Goal: Task Accomplishment & Management: Complete application form

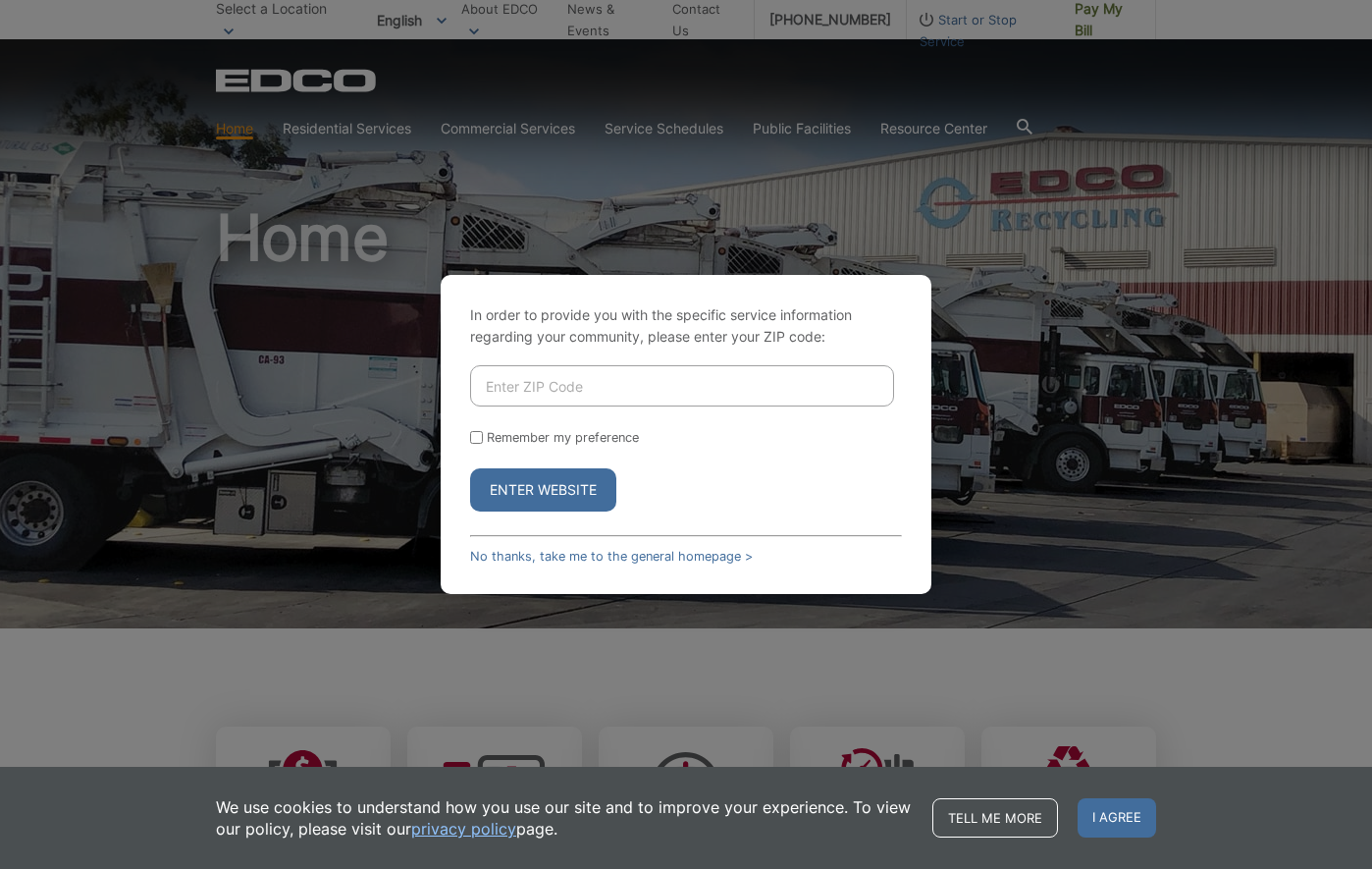
click at [572, 401] on input "Enter ZIP Code" at bounding box center [682, 386] width 424 height 42
click at [676, 376] on input "Enter ZIP Code" at bounding box center [682, 386] width 424 height 42
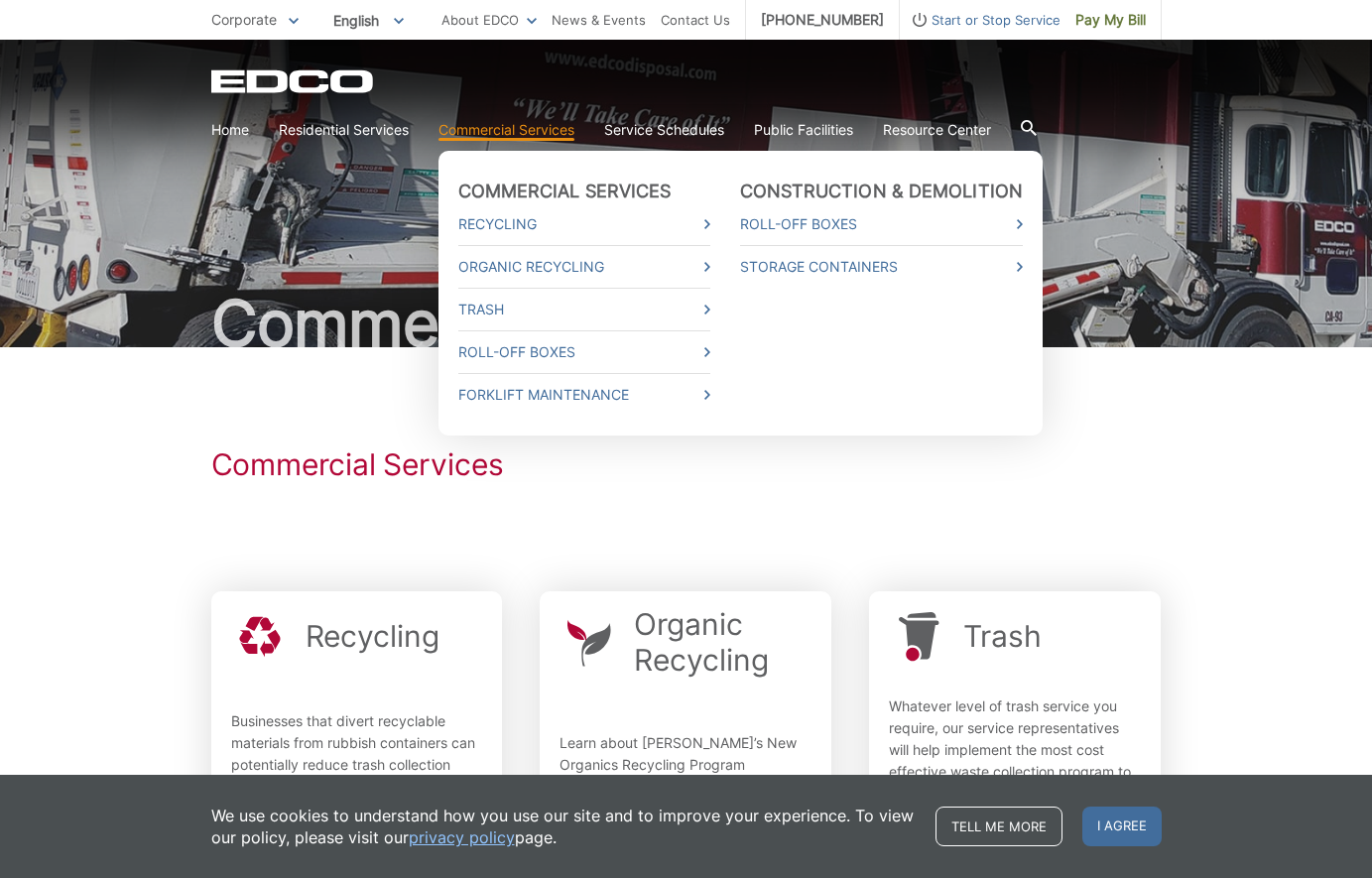
click at [487, 135] on link "Commercial Services" at bounding box center [507, 130] width 136 height 22
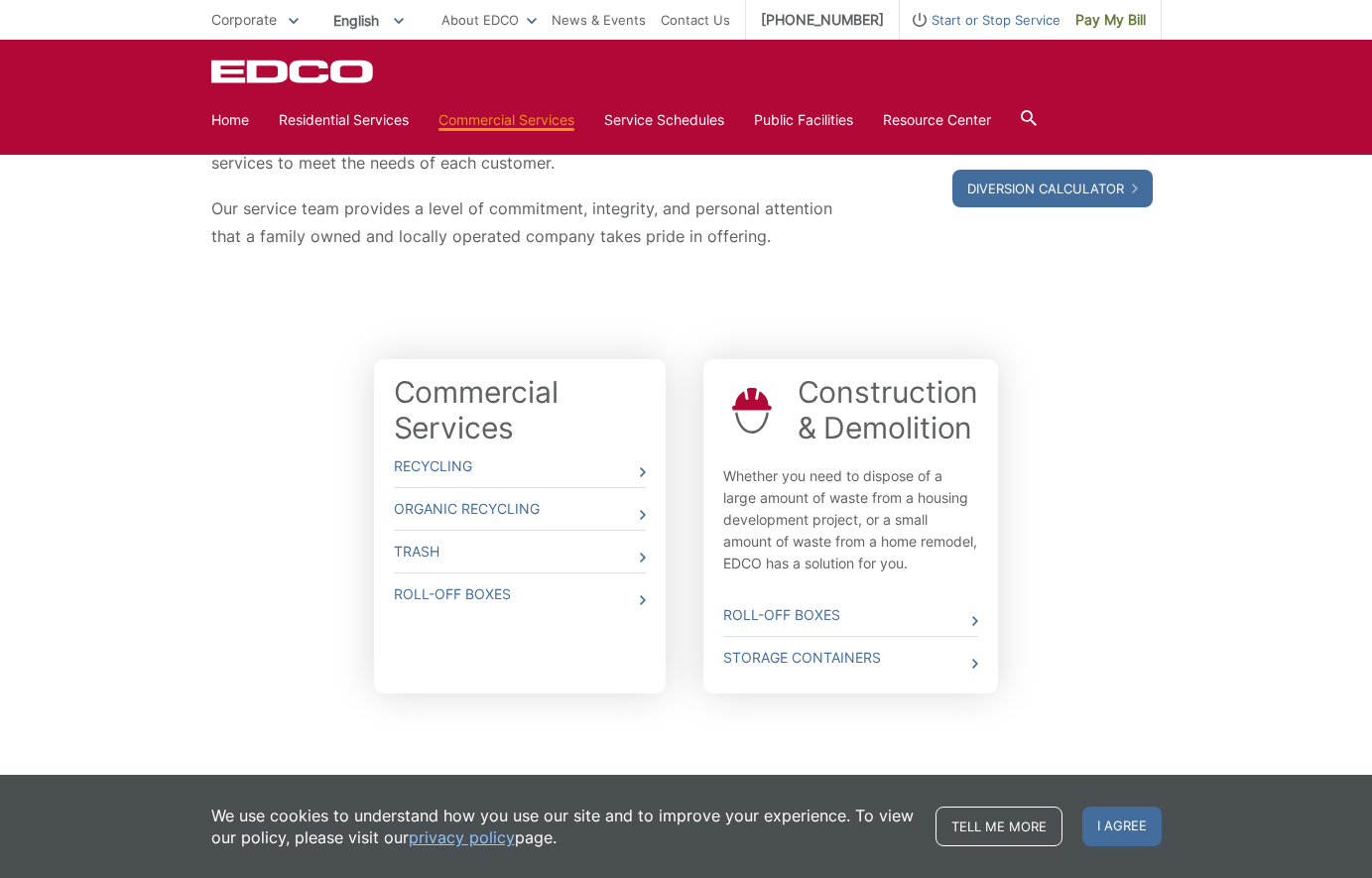
scroll to position [397, 0]
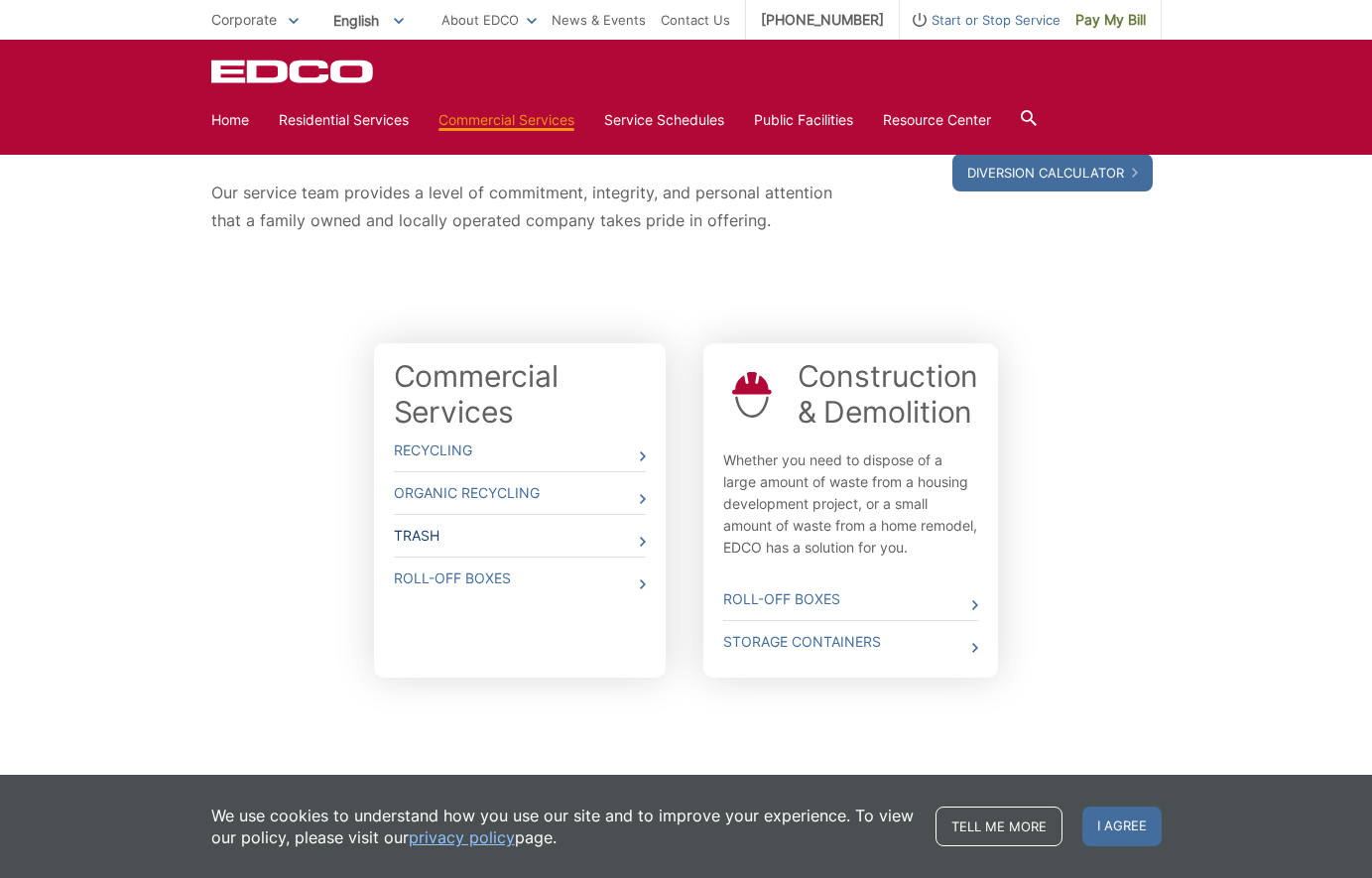
click at [542, 530] on link "Trash" at bounding box center [520, 536] width 252 height 42
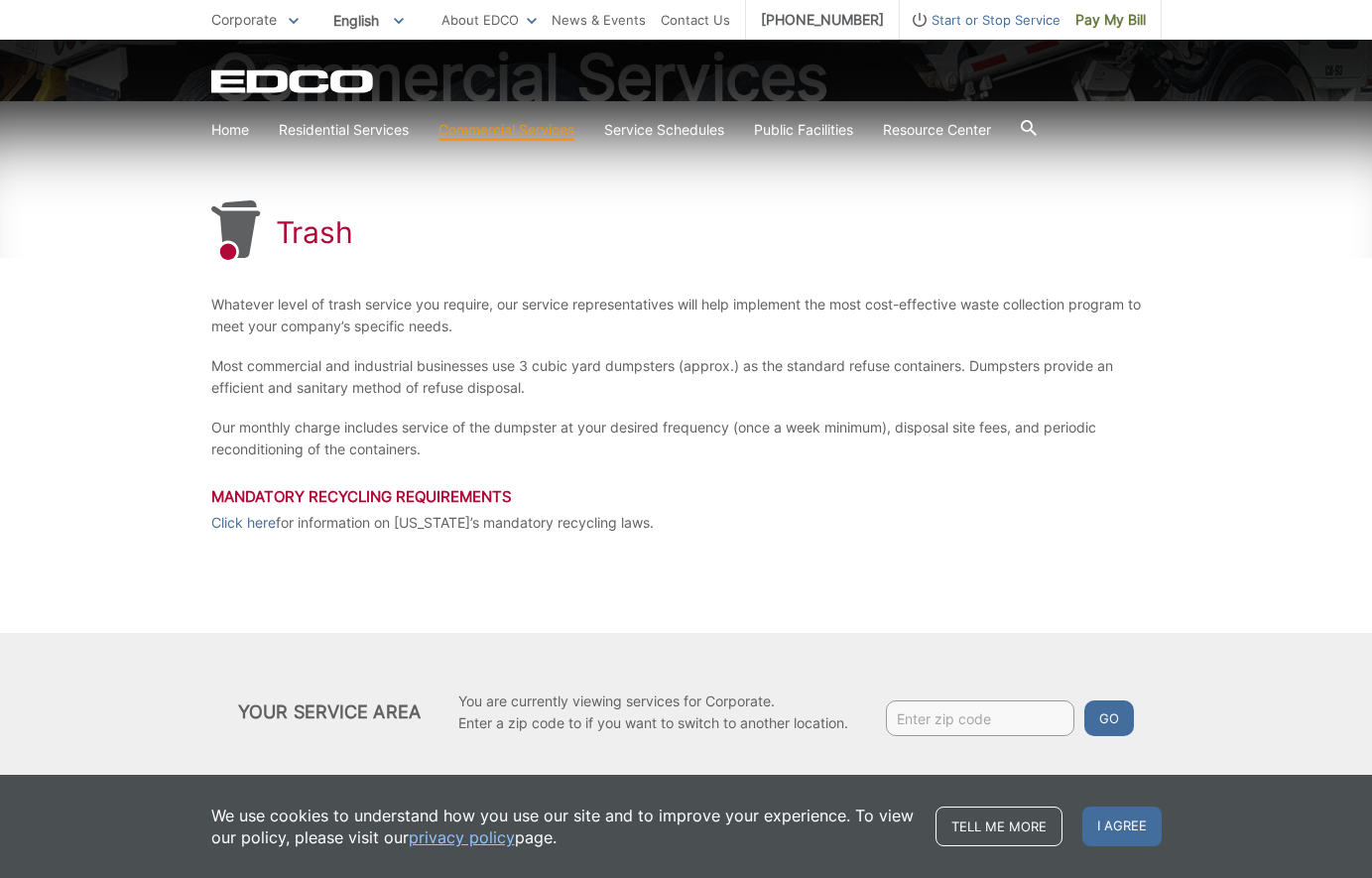
scroll to position [260, 0]
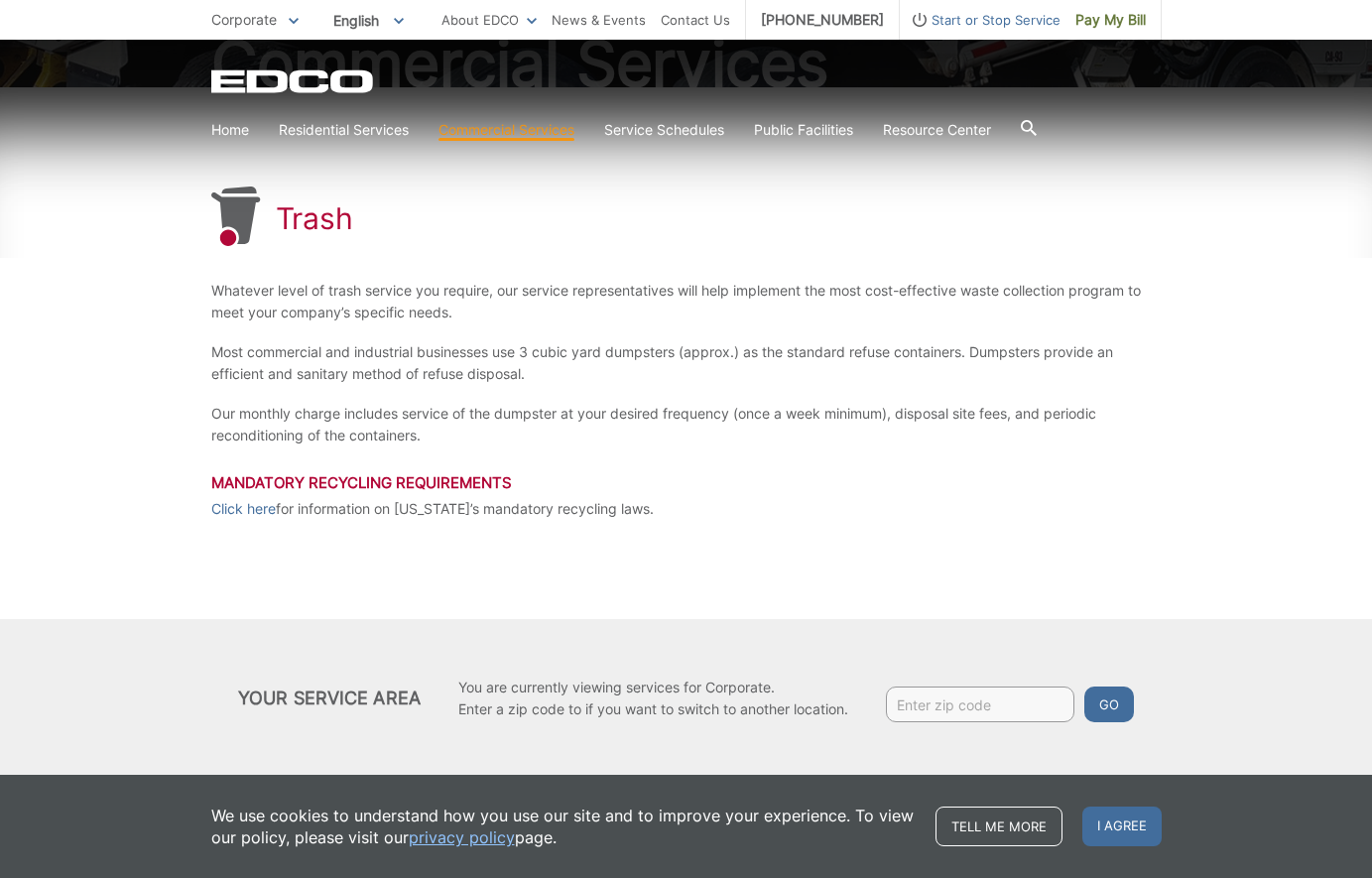
click at [1041, 711] on input "Enter zip code" at bounding box center [980, 705] width 188 height 36
type input "92105"
click at [1084, 687] on button "Go" at bounding box center [1109, 705] width 50 height 36
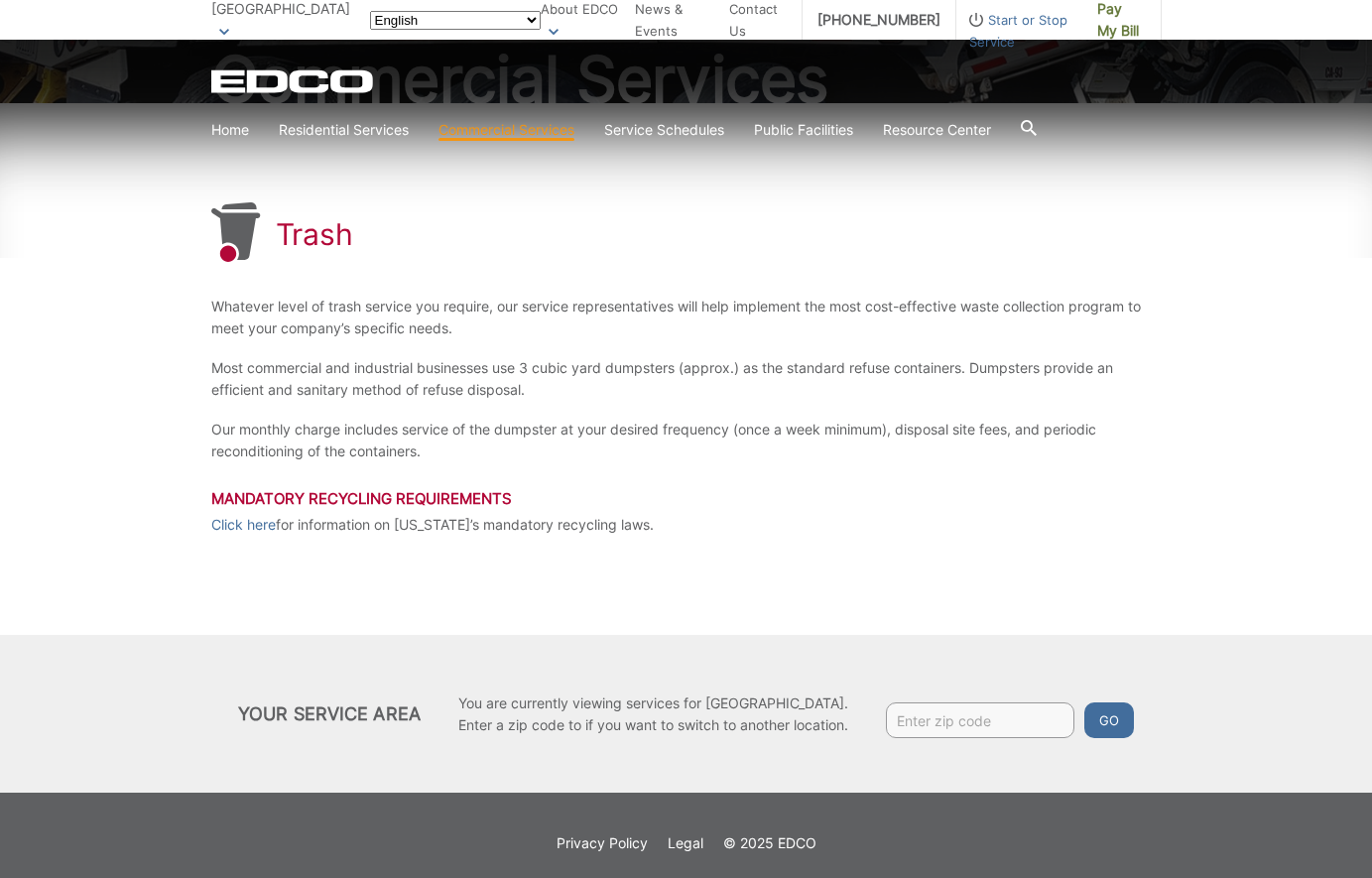
scroll to position [260, 0]
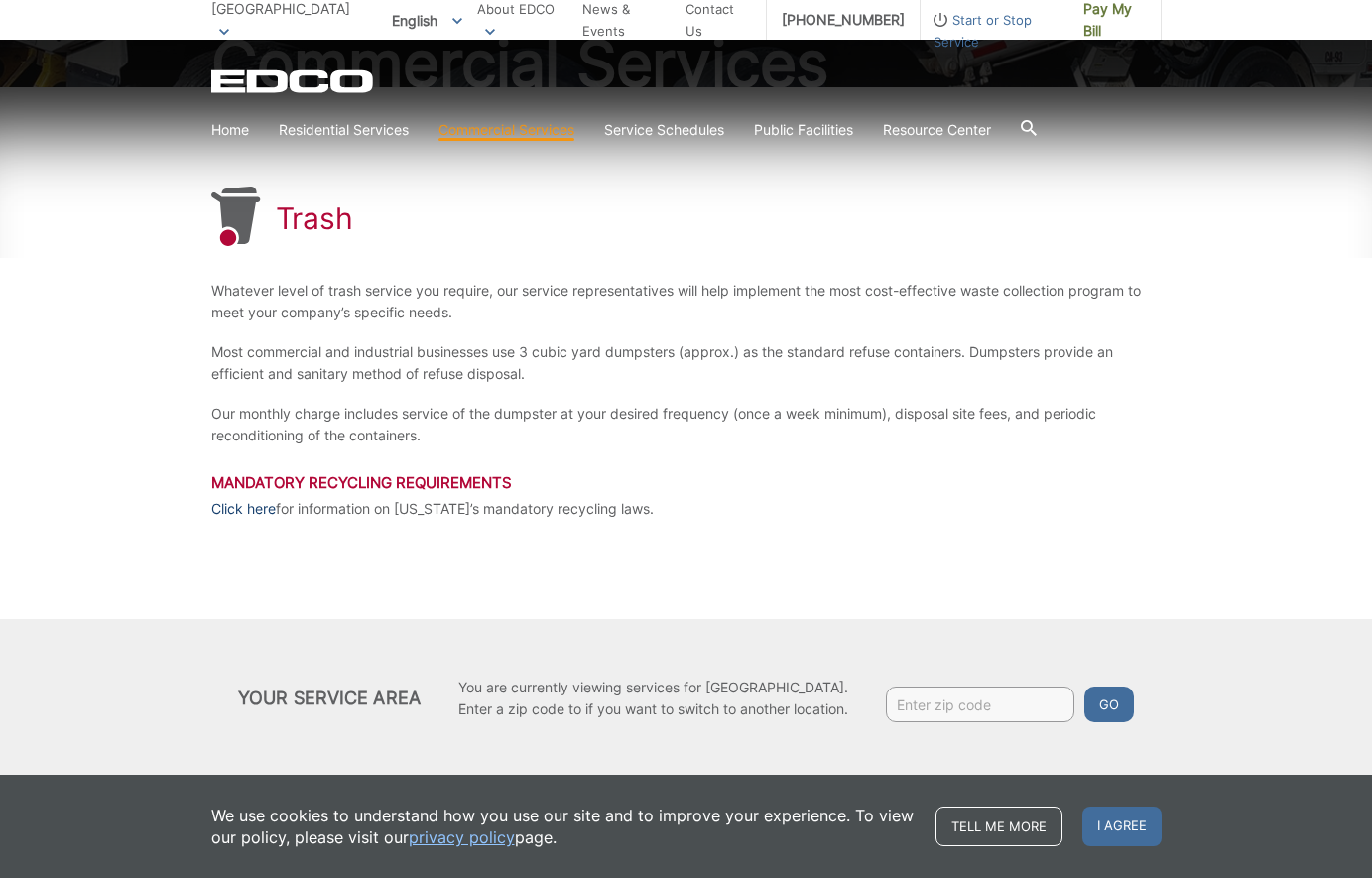
click at [232, 505] on link "Click here" at bounding box center [243, 509] width 64 height 22
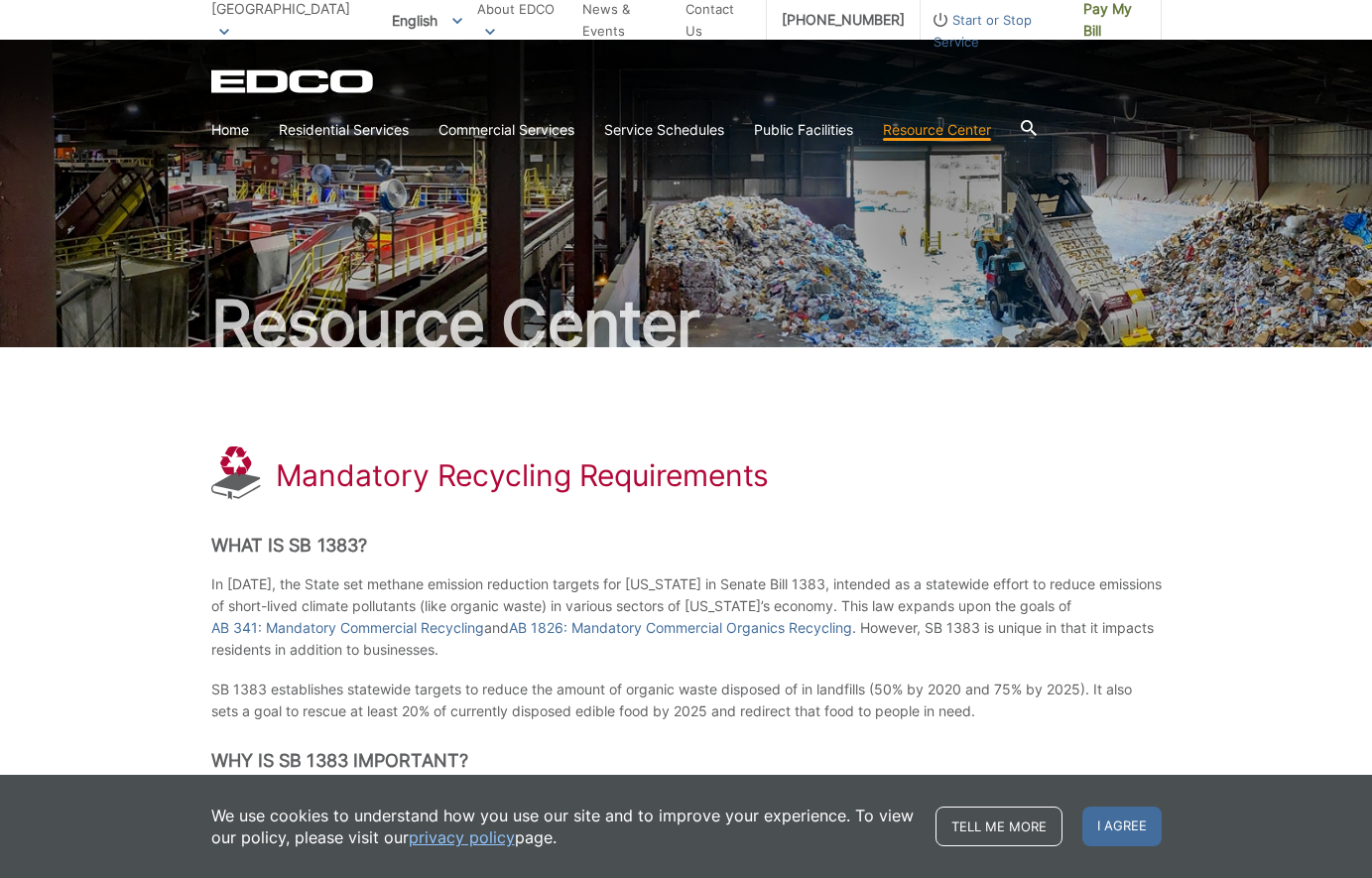
click at [946, 24] on span "Start or Stop Service" at bounding box center [995, 31] width 148 height 44
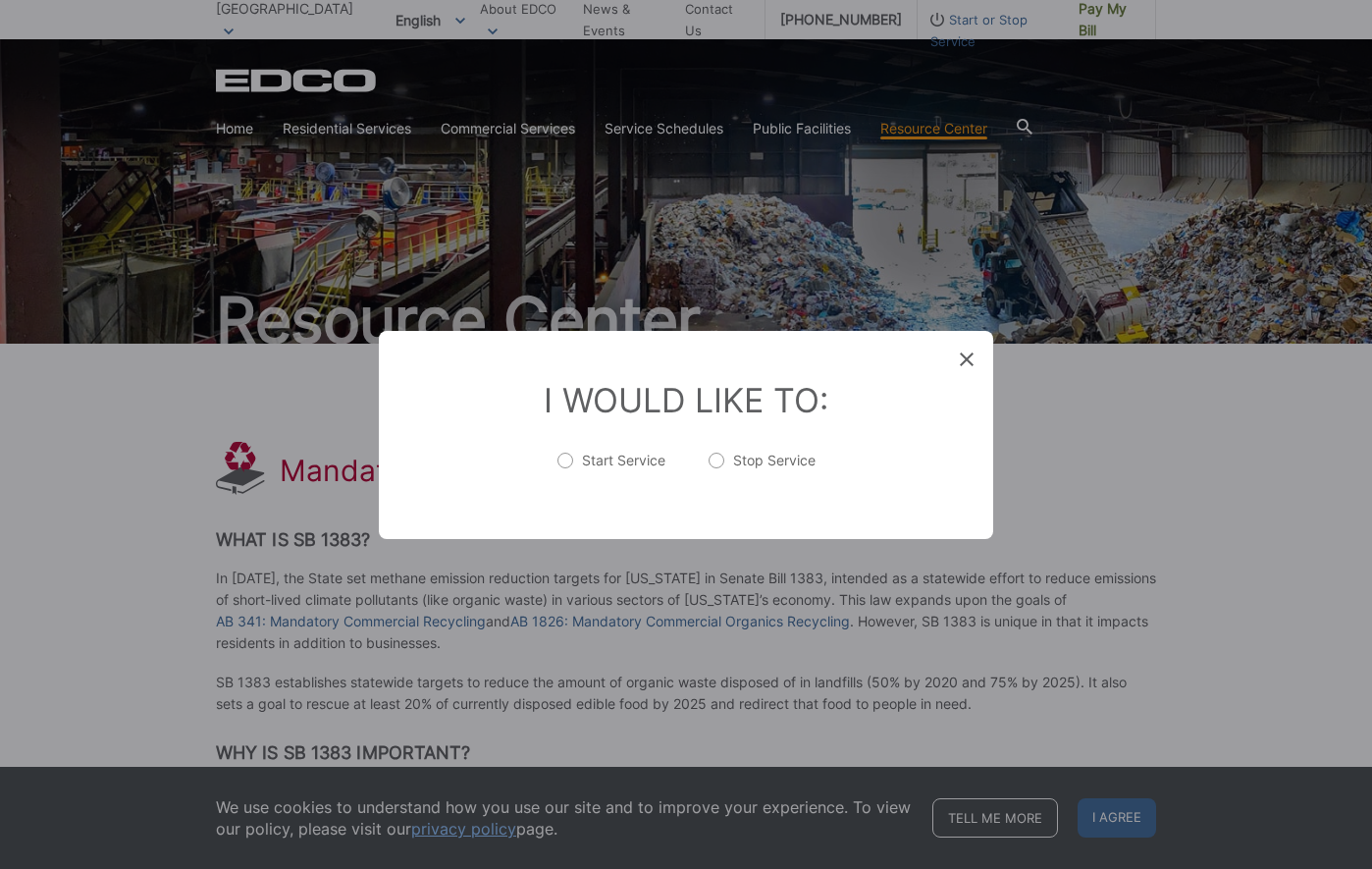
click at [589, 456] on label "Start Service" at bounding box center [611, 470] width 108 height 40
radio input "true"
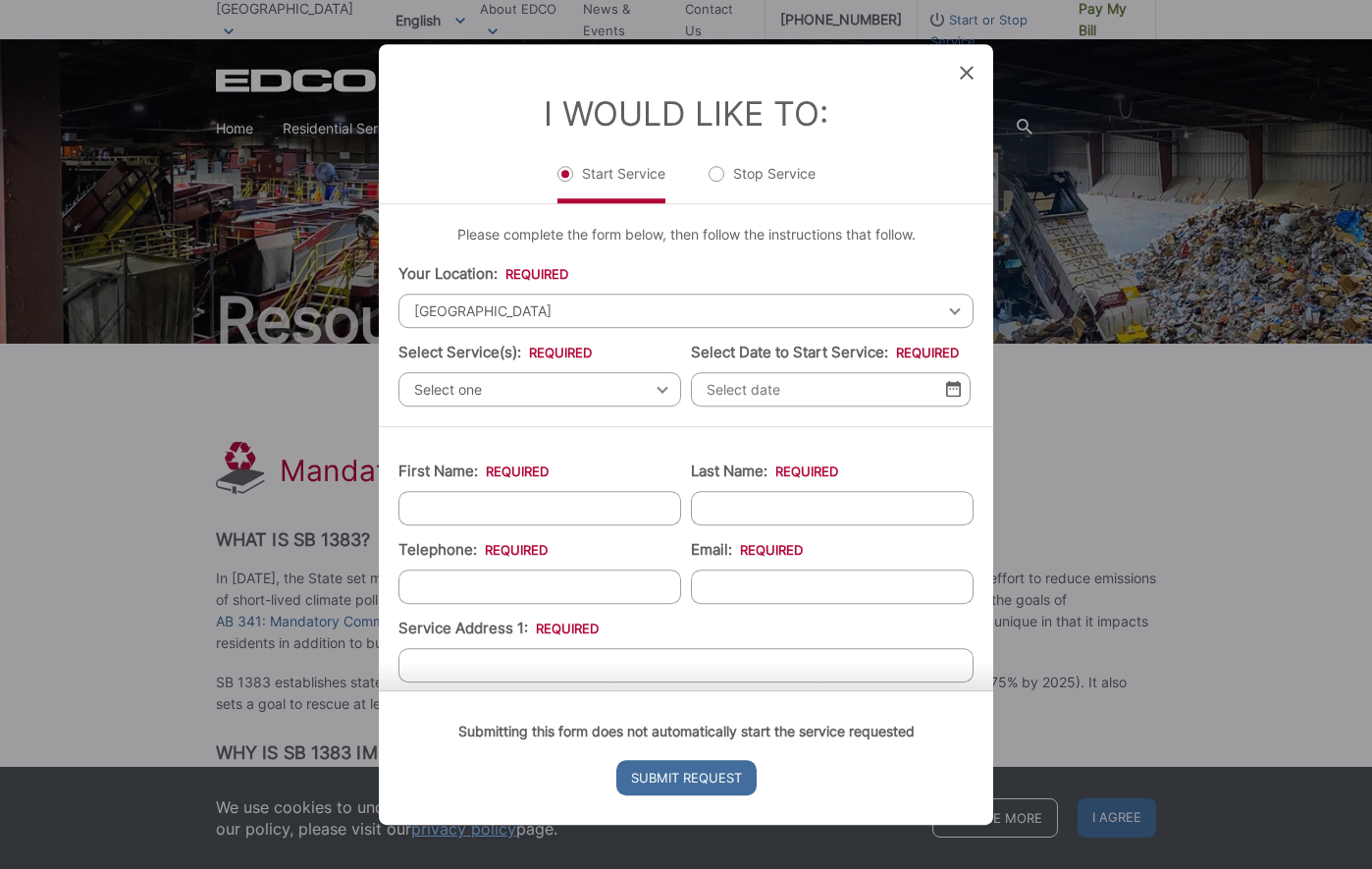
click at [460, 506] on input "First Name: *" at bounding box center [540, 508] width 283 height 35
type input "[PERSON_NAME]"
type input "7029854477"
type input "[EMAIL_ADDRESS][DOMAIN_NAME]"
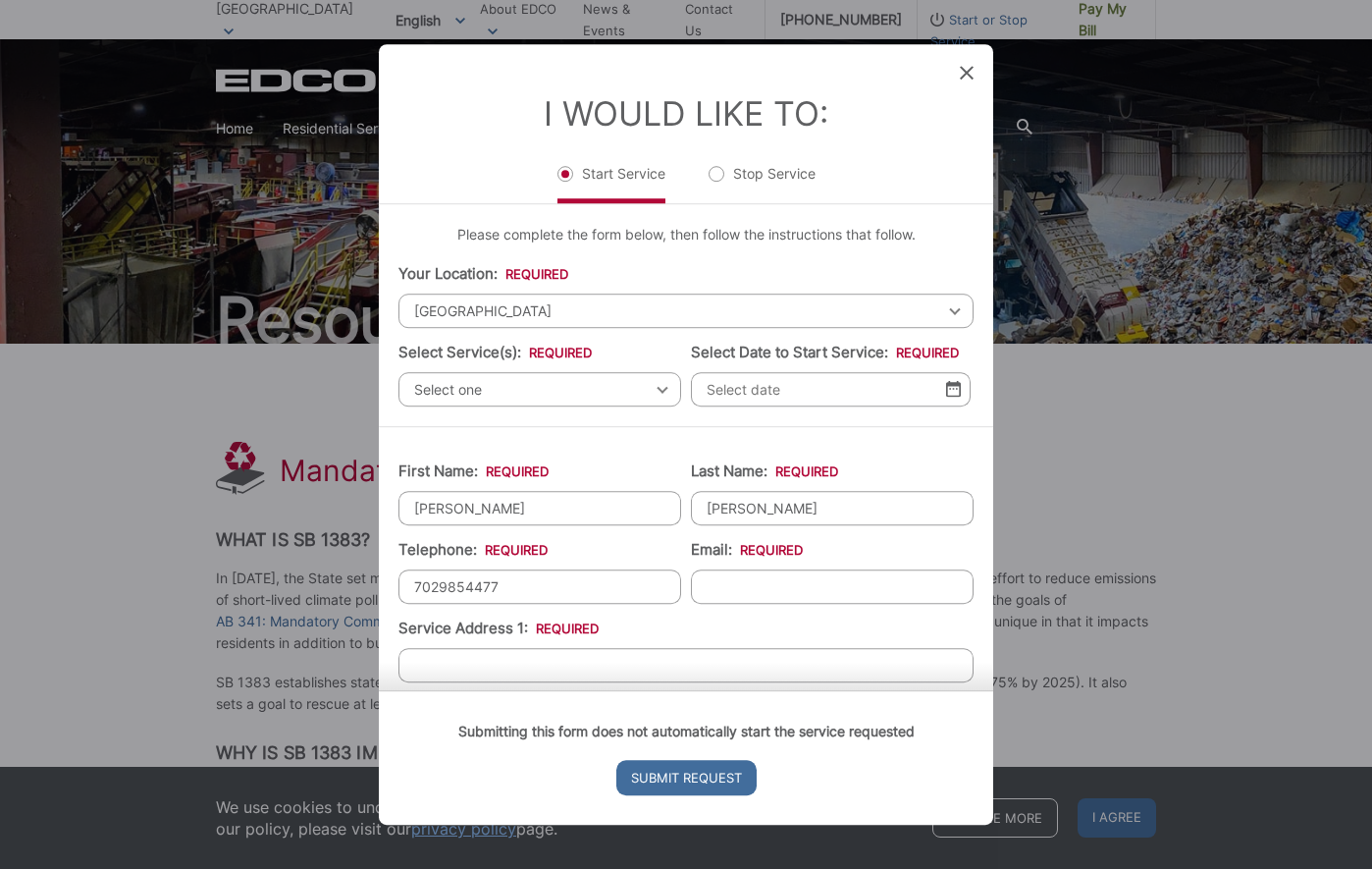
type input "[STREET_ADDRESS]"
type input "[PHONE_NUMBER]"
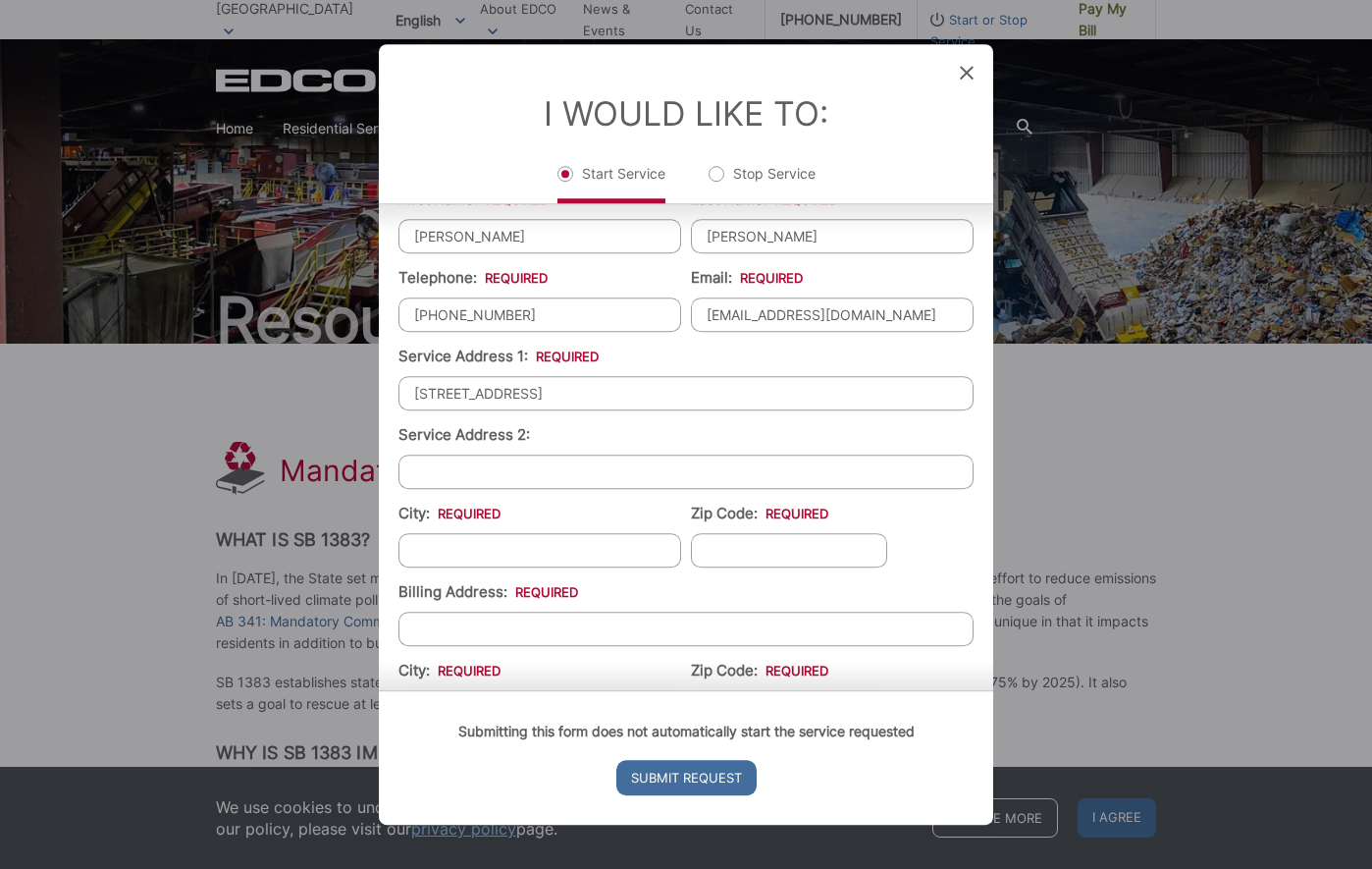
scroll to position [167, 0]
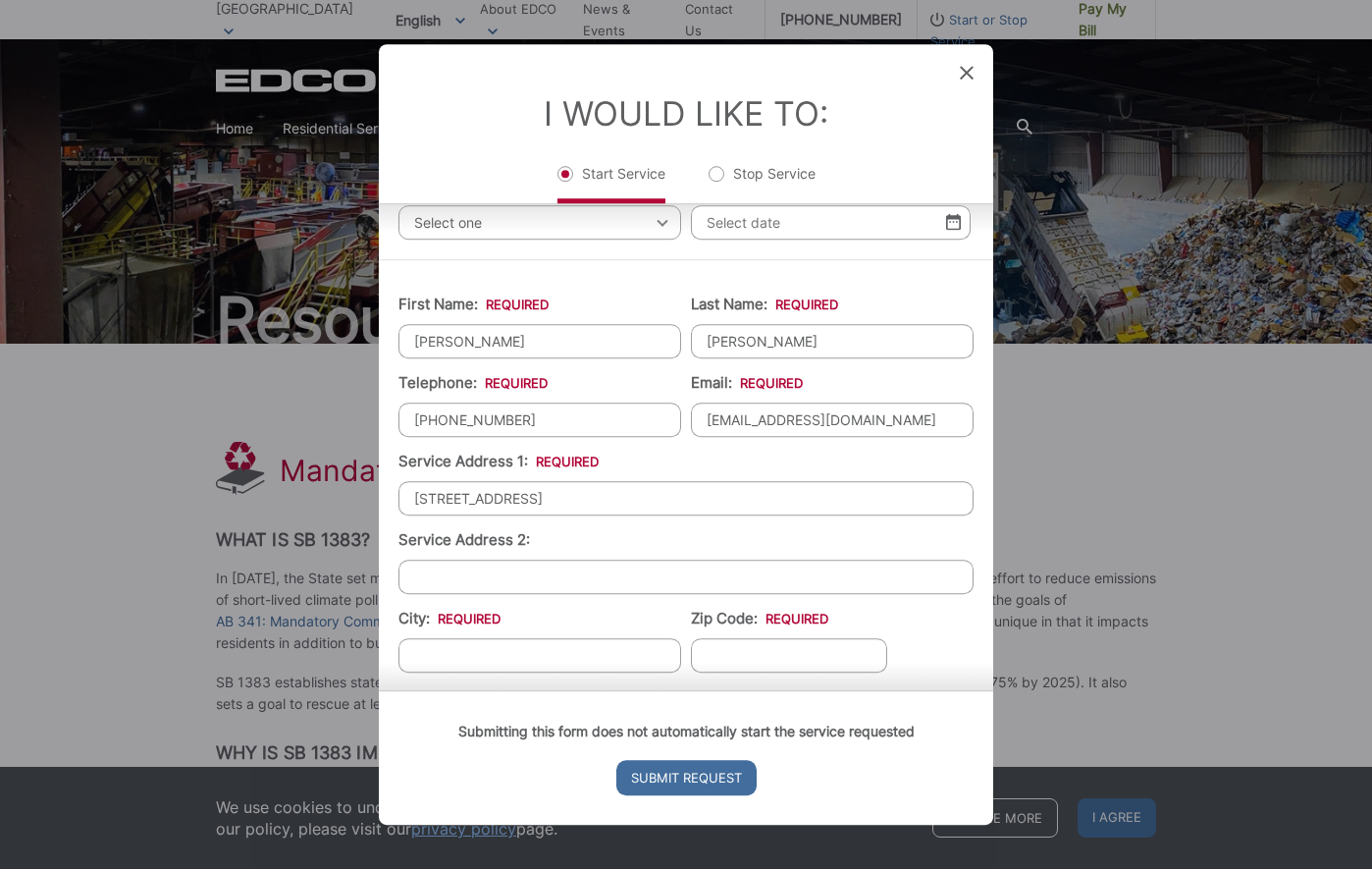
click at [480, 494] on input "[STREET_ADDRESS]" at bounding box center [686, 498] width 575 height 35
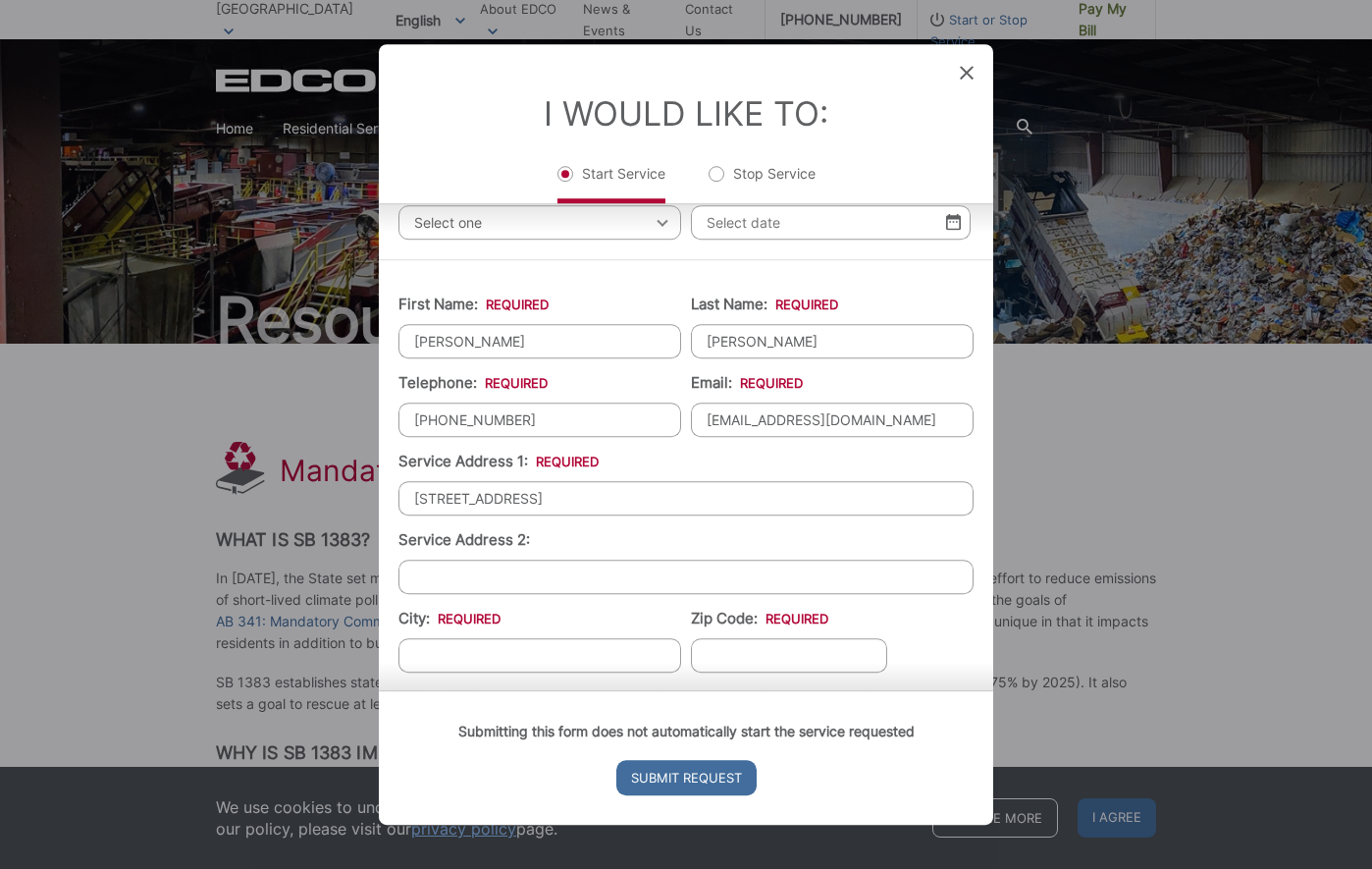
click at [480, 494] on input "[STREET_ADDRESS]" at bounding box center [686, 498] width 575 height 35
type input "[STREET_ADDRESS]"
type input "l"
type input "[GEOGRAPHIC_DATA]"
type input "92105"
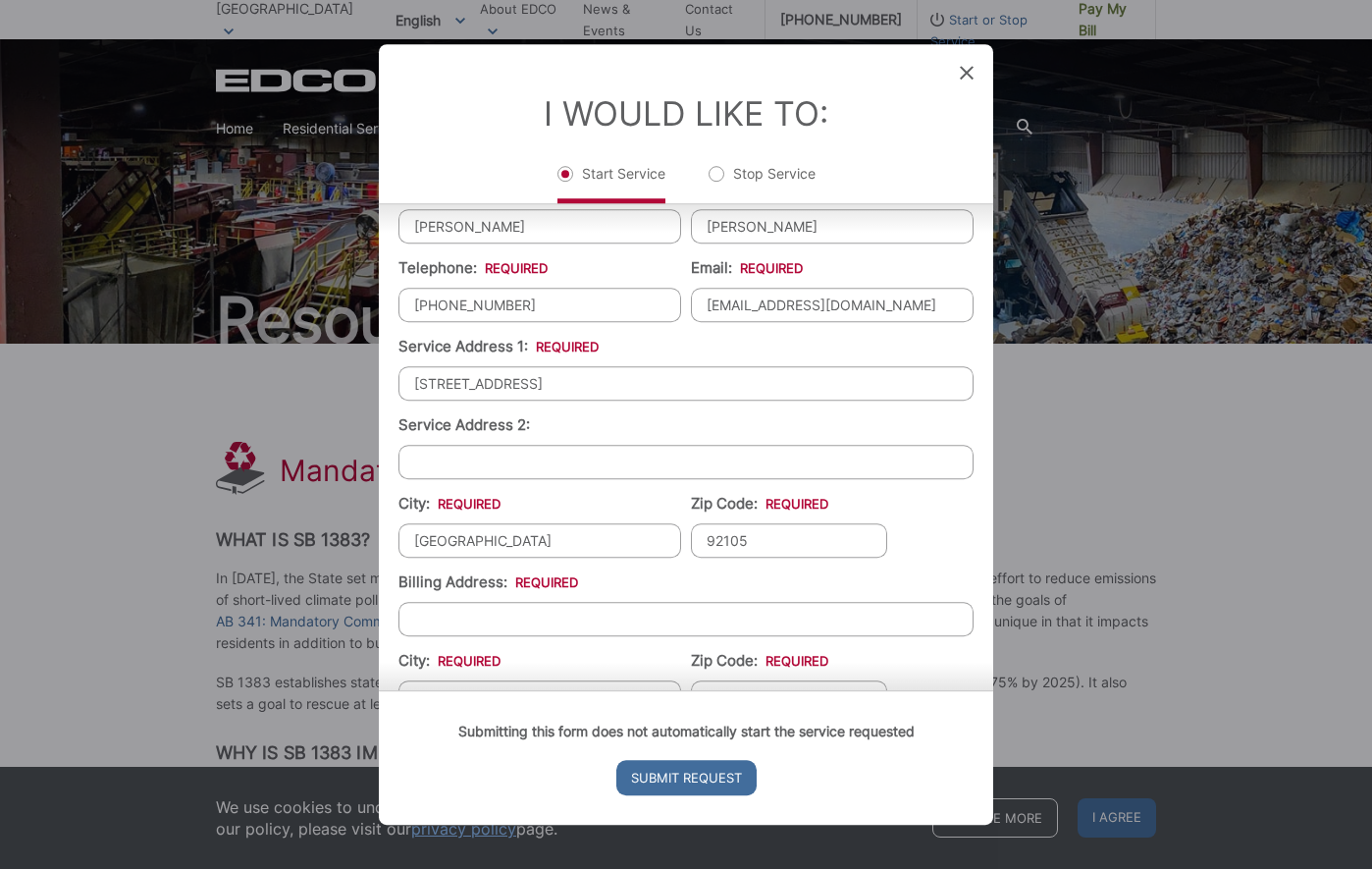
scroll to position [476, 0]
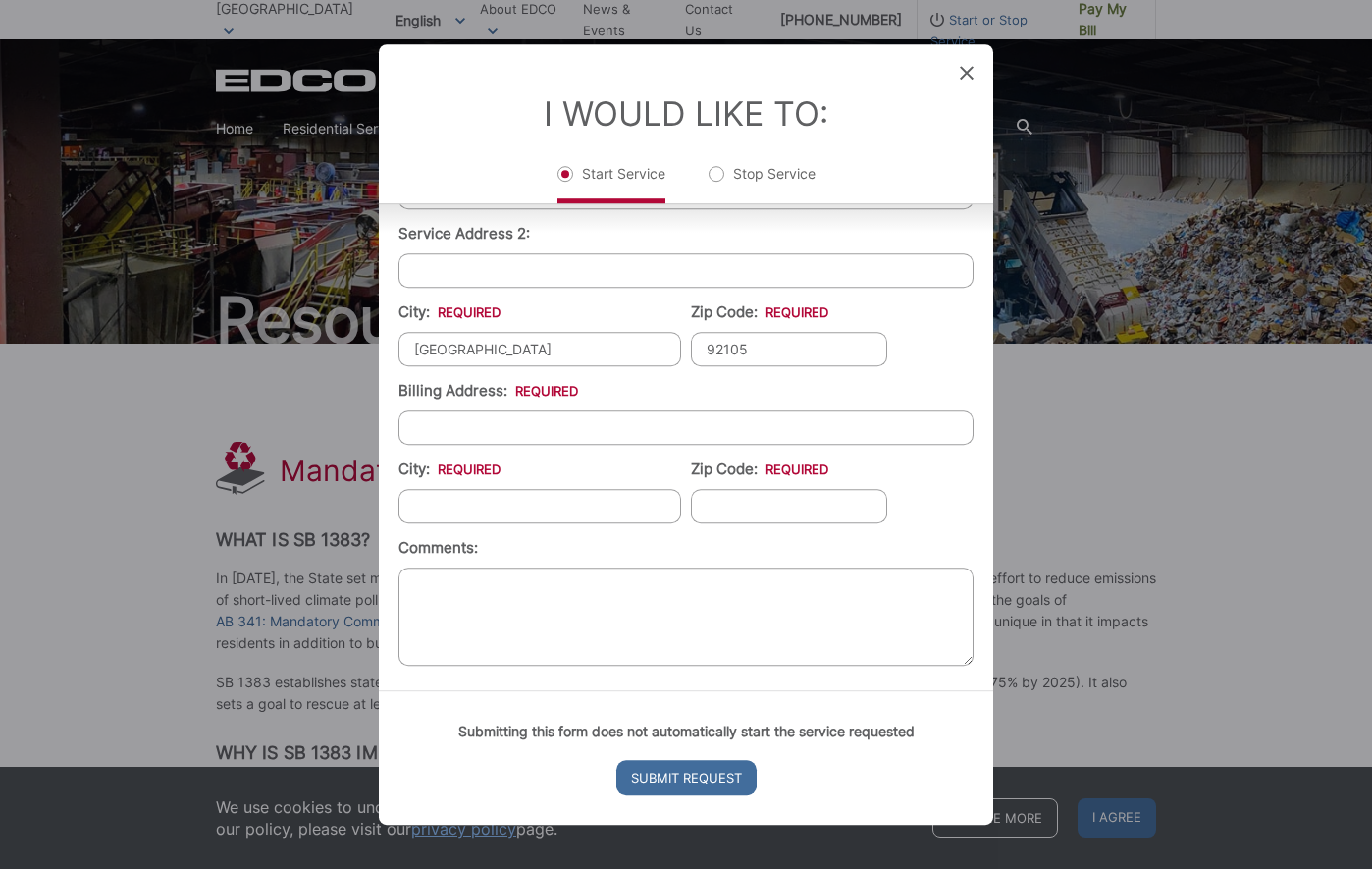
click at [611, 445] on ul "First Name: * [PERSON_NAME] Last Name: * [PERSON_NAME] Telephone: * [PHONE_NUMB…" at bounding box center [686, 322] width 575 height 698
click at [627, 403] on li "Billing Address: *" at bounding box center [686, 412] width 575 height 64
click at [624, 416] on input "Billing Address: *" at bounding box center [686, 428] width 575 height 35
type input "[STREET_ADDRESS]"
click at [562, 498] on input "City: *" at bounding box center [540, 506] width 283 height 35
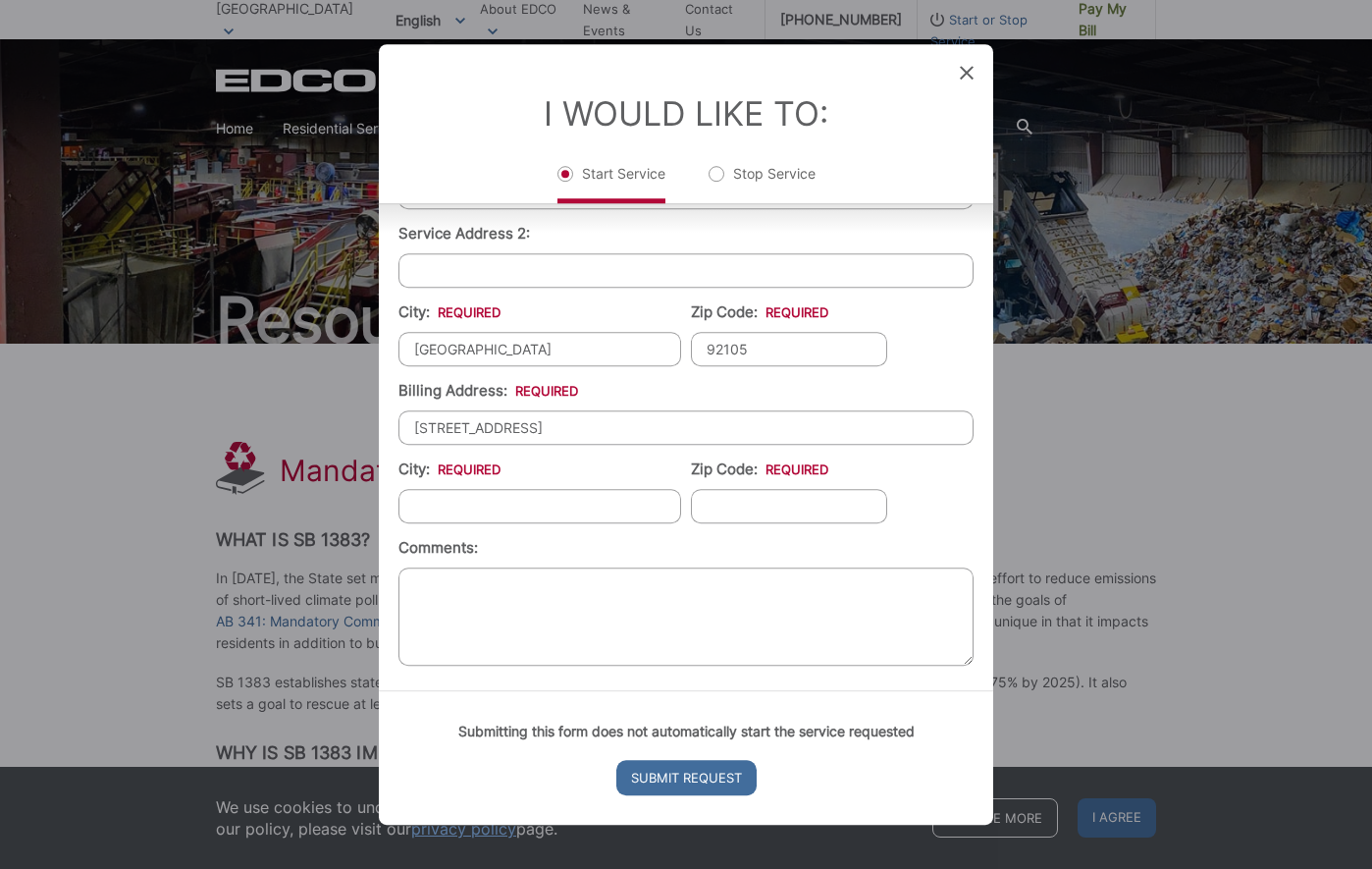
type input "[GEOGRAPHIC_DATA]"
type input "89117"
click at [598, 612] on textarea "Comments:" at bounding box center [686, 616] width 575 height 98
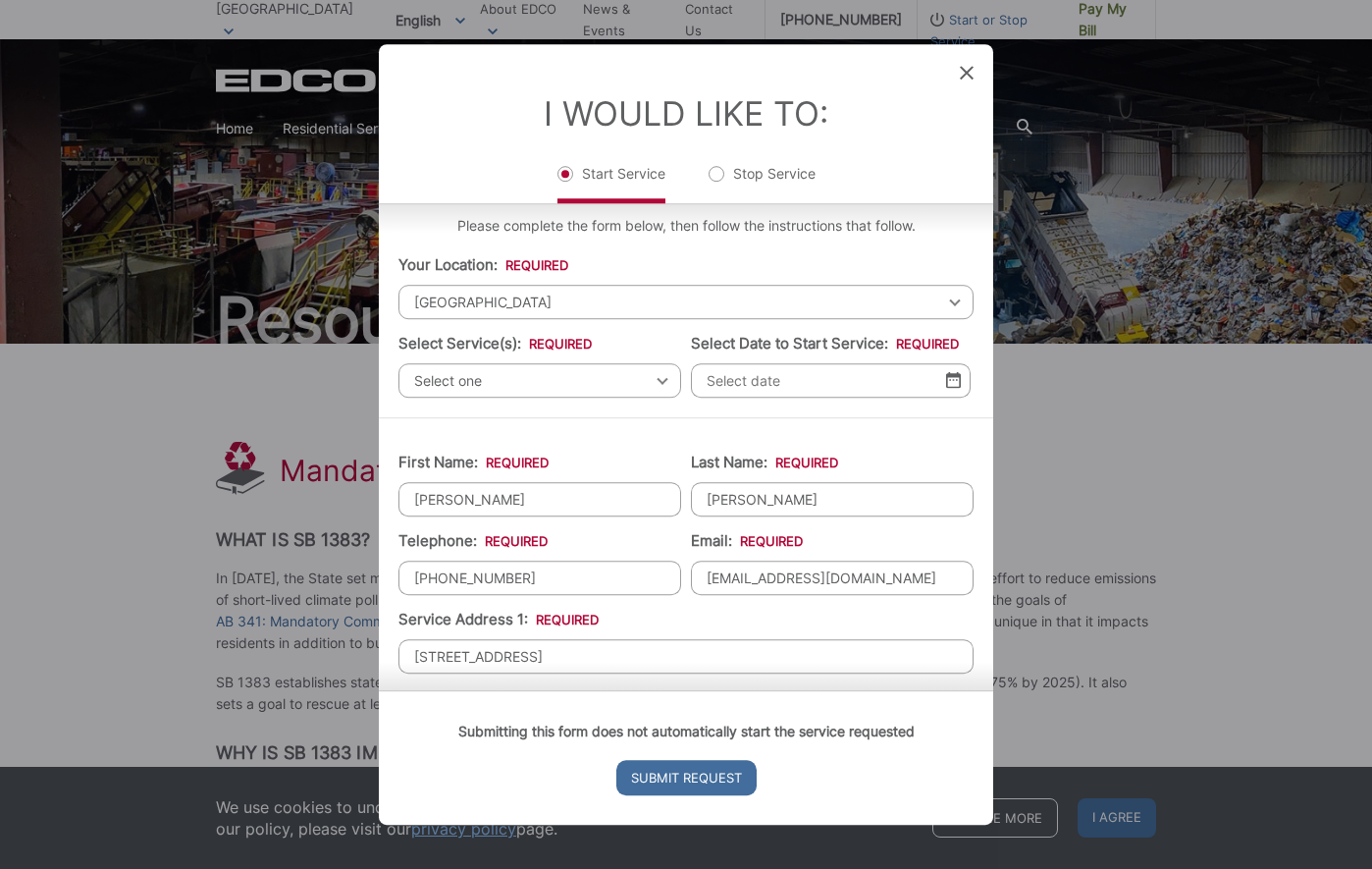
scroll to position [0, 0]
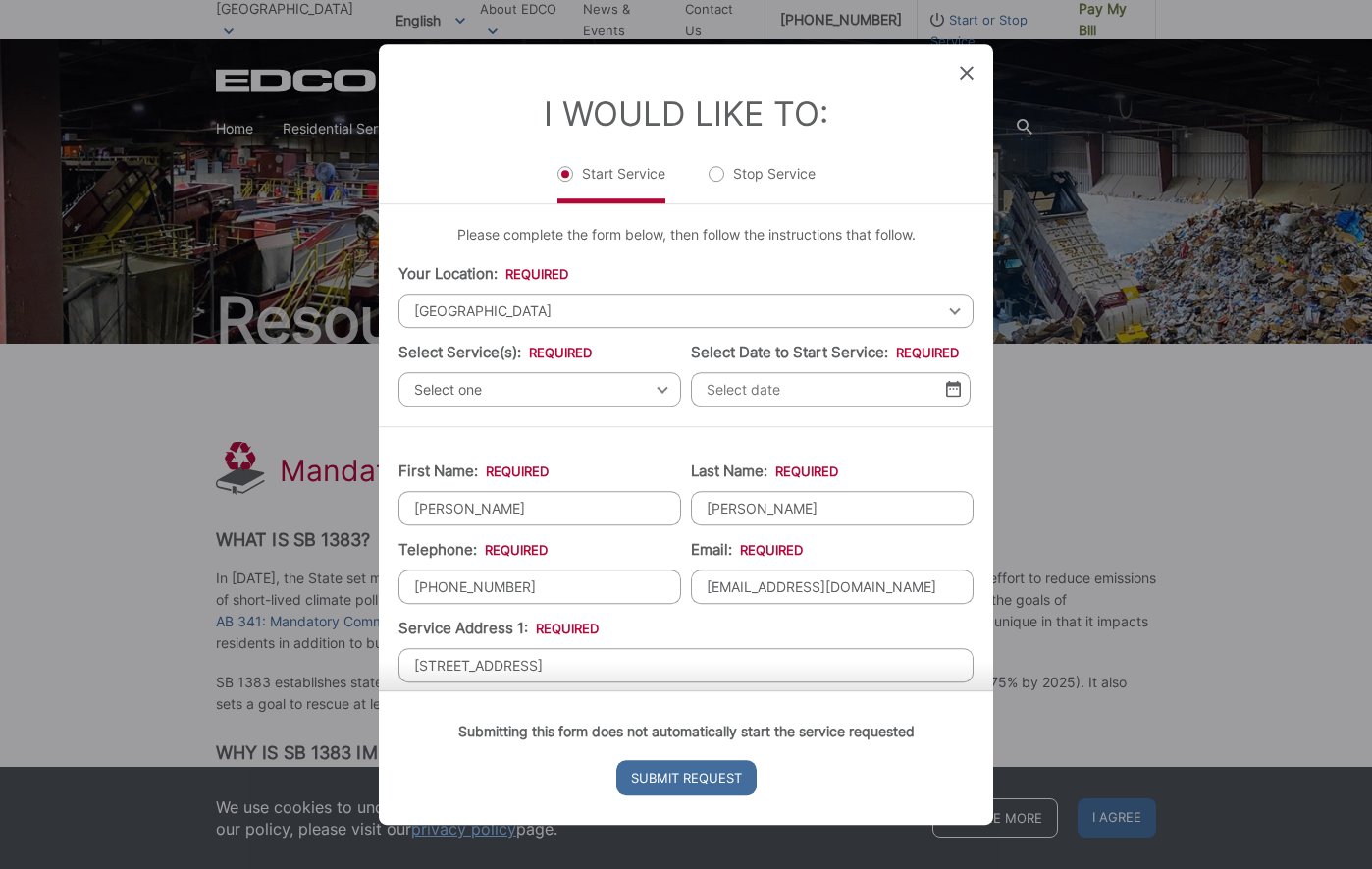
click at [527, 396] on span "Select one" at bounding box center [540, 389] width 283 height 35
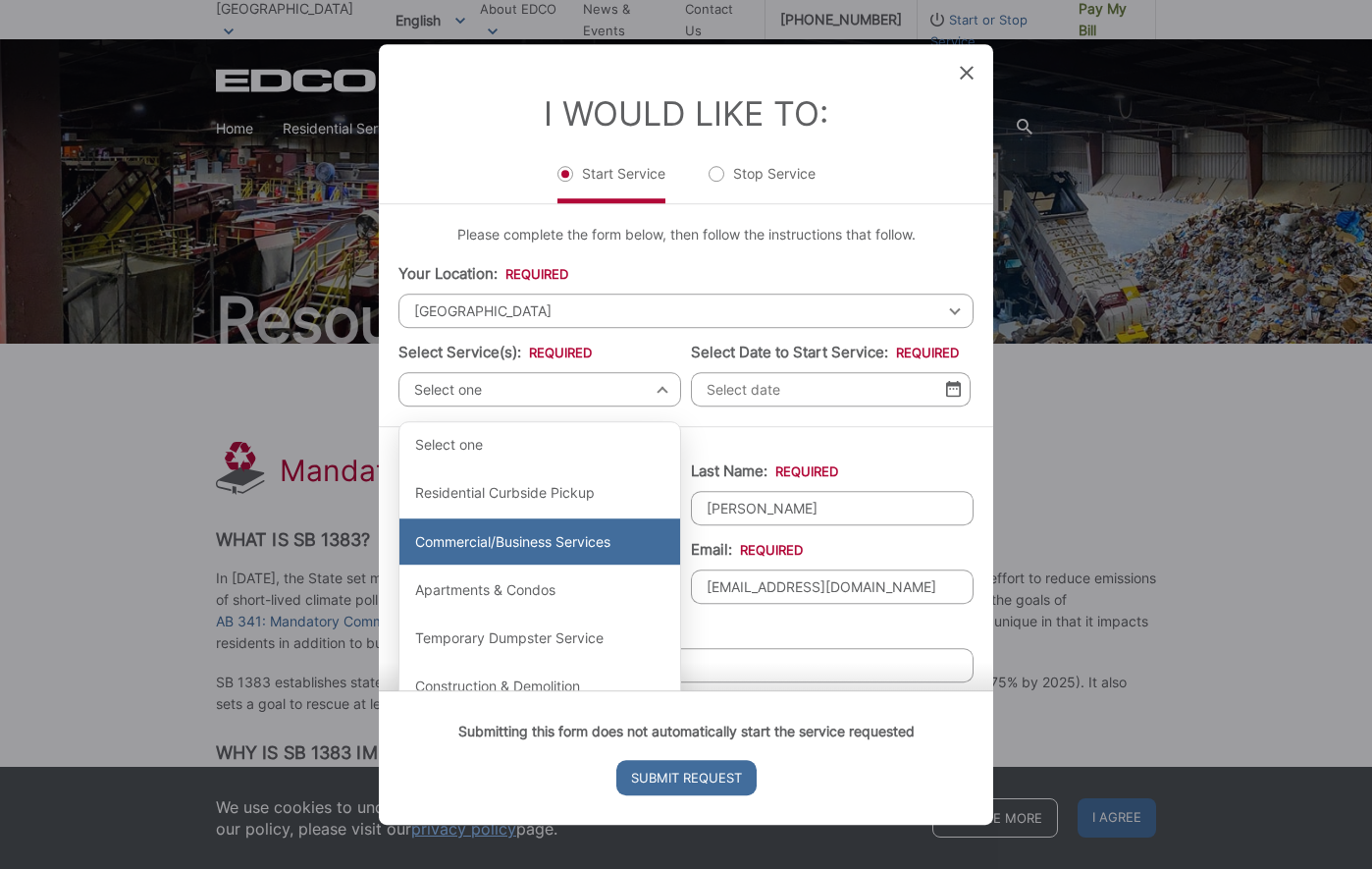
click at [521, 545] on div "Commercial/Business Services" at bounding box center [540, 542] width 281 height 48
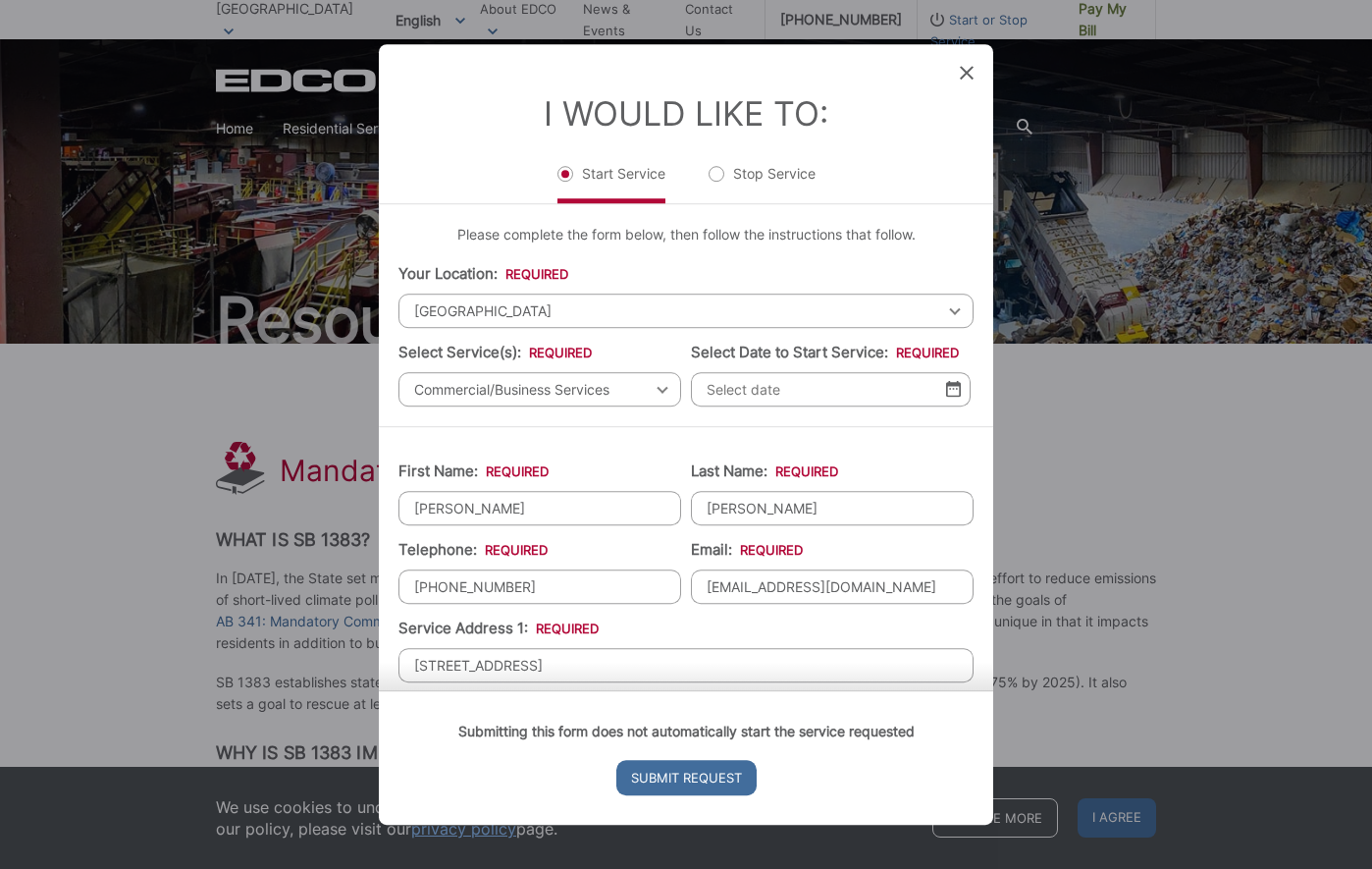
click at [760, 393] on input "Select Date to Start Service: *" at bounding box center [830, 389] width 280 height 35
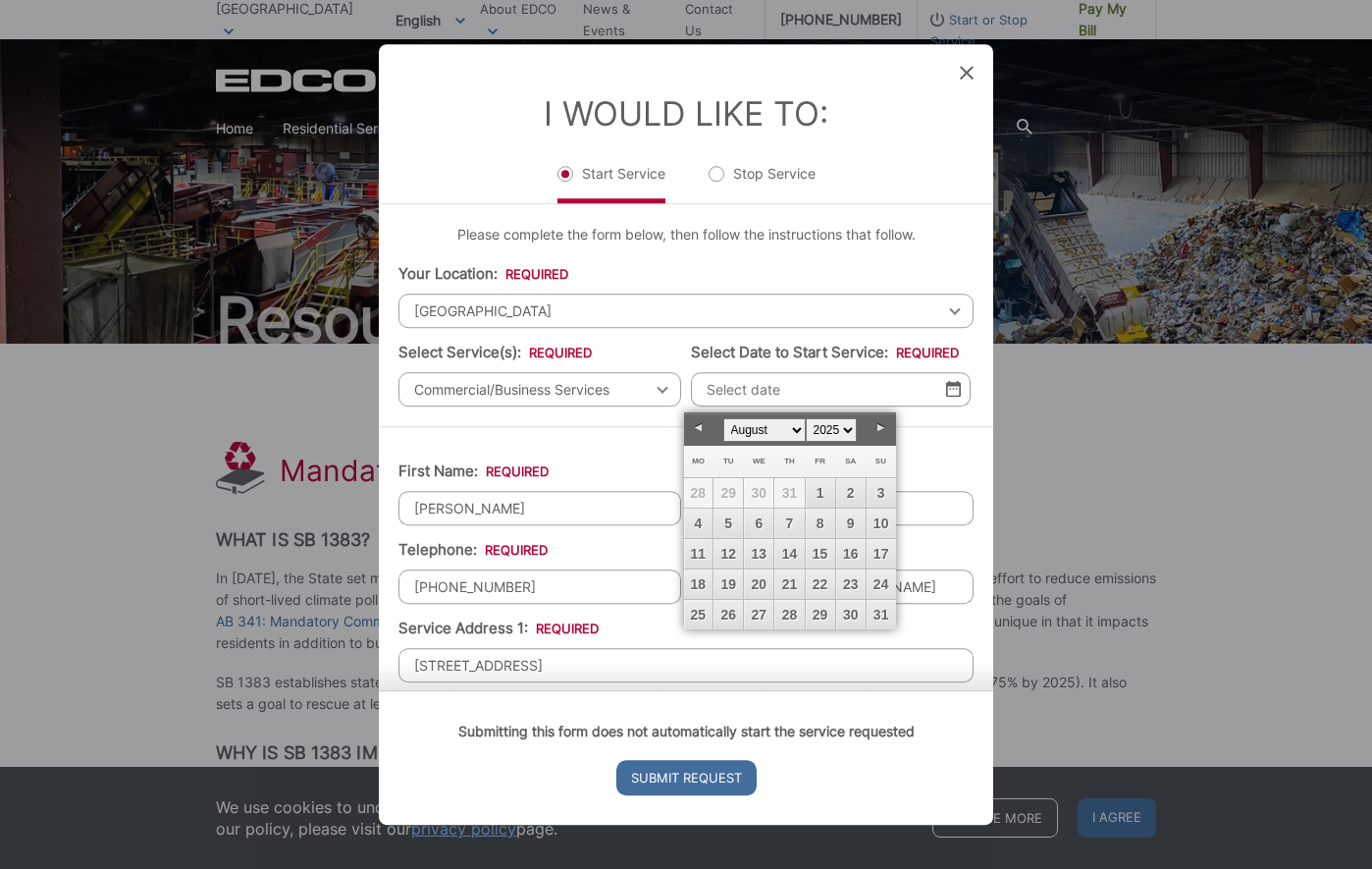
click at [876, 427] on link "Next" at bounding box center [881, 429] width 30 height 30
click at [700, 494] on link "1" at bounding box center [698, 493] width 30 height 30
type input "[DATE]"
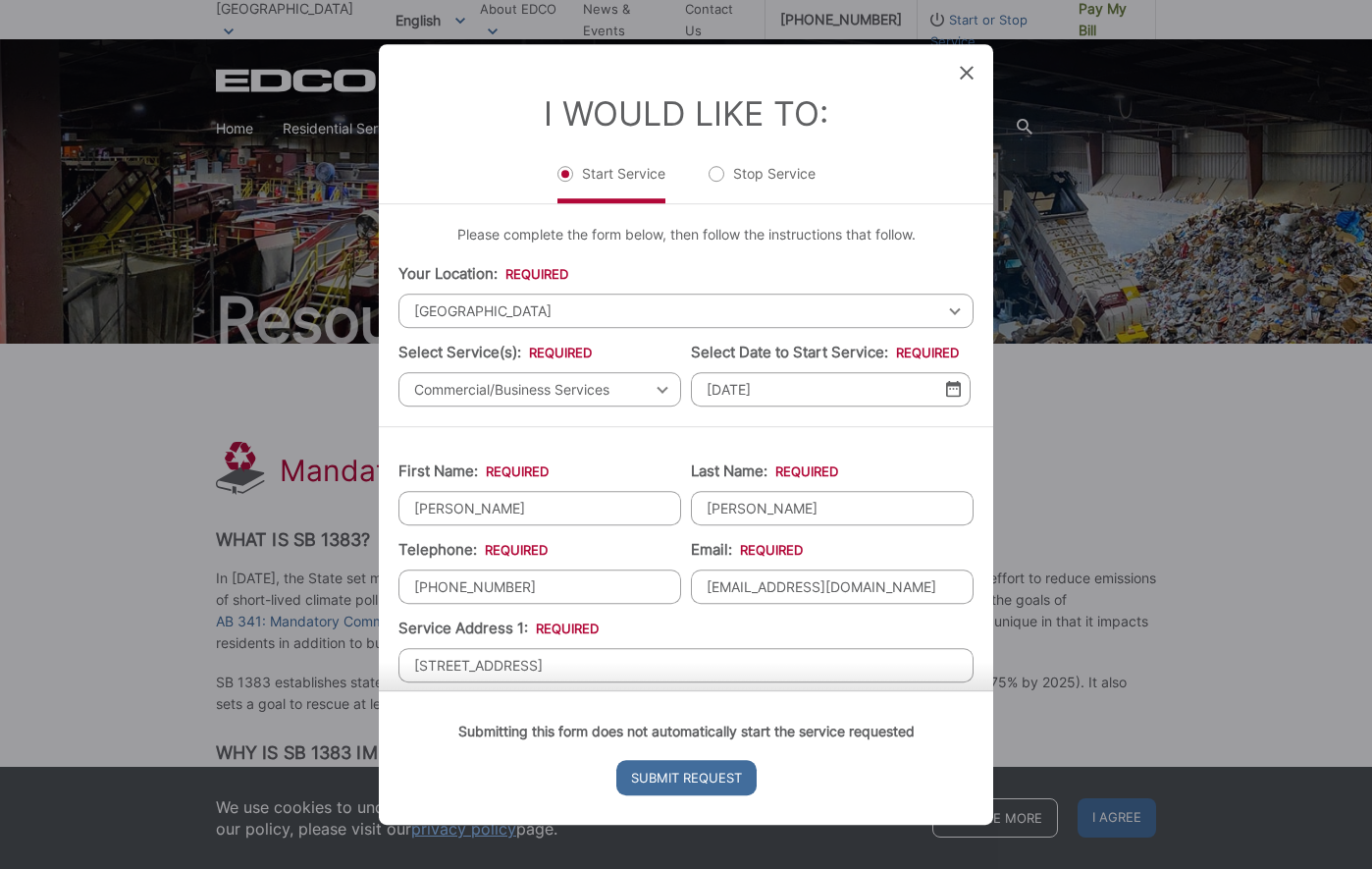
click at [620, 451] on ul "First Name: * [PERSON_NAME] Last Name: * [PERSON_NAME] Telephone: * [PHONE_NUMB…" at bounding box center [686, 795] width 575 height 698
click at [731, 387] on input "[DATE]" at bounding box center [830, 389] width 280 height 35
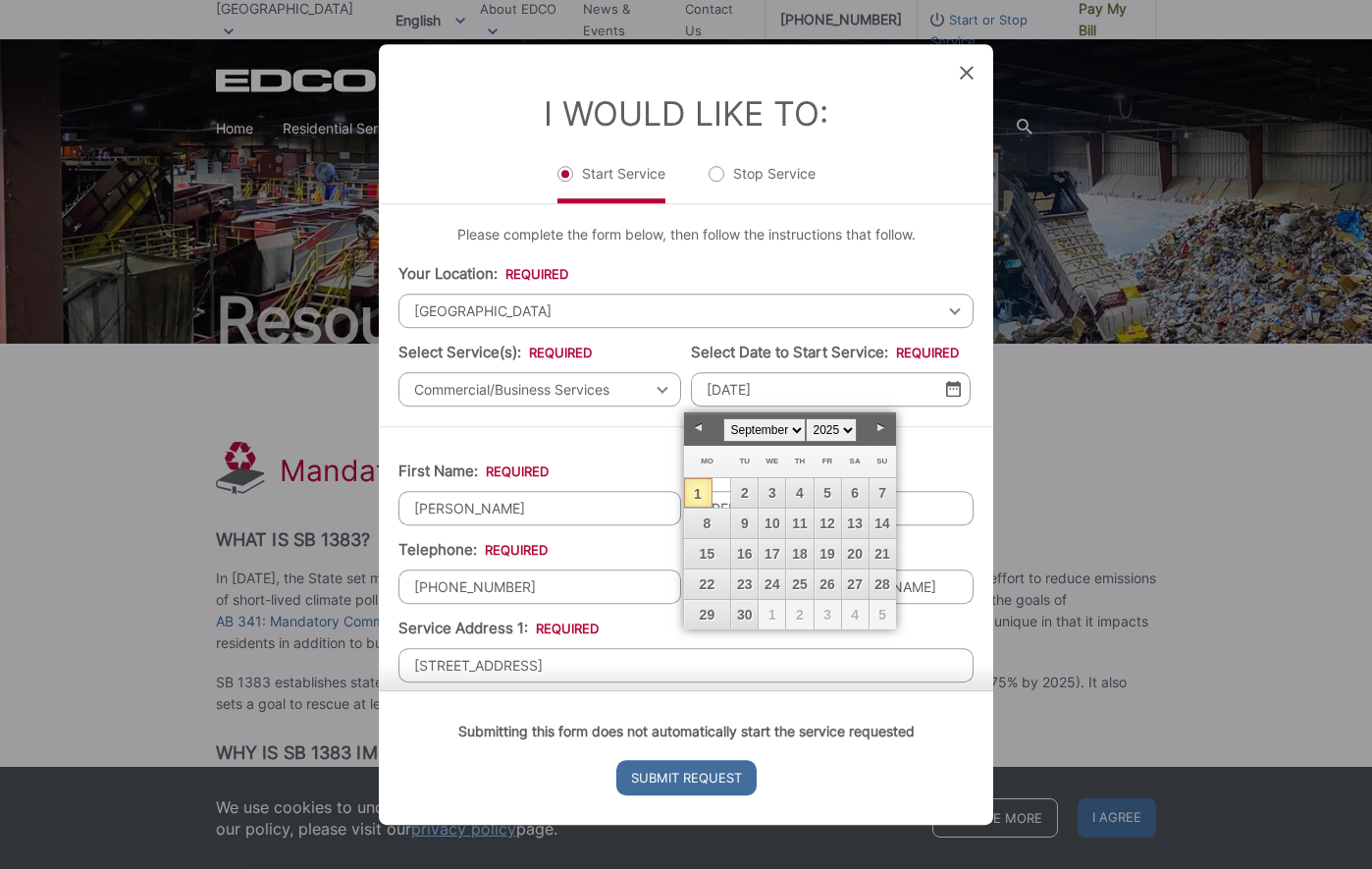
click at [737, 379] on input "[DATE]" at bounding box center [830, 389] width 280 height 35
click at [611, 468] on li "First Name: * [PERSON_NAME]" at bounding box center [540, 492] width 283 height 64
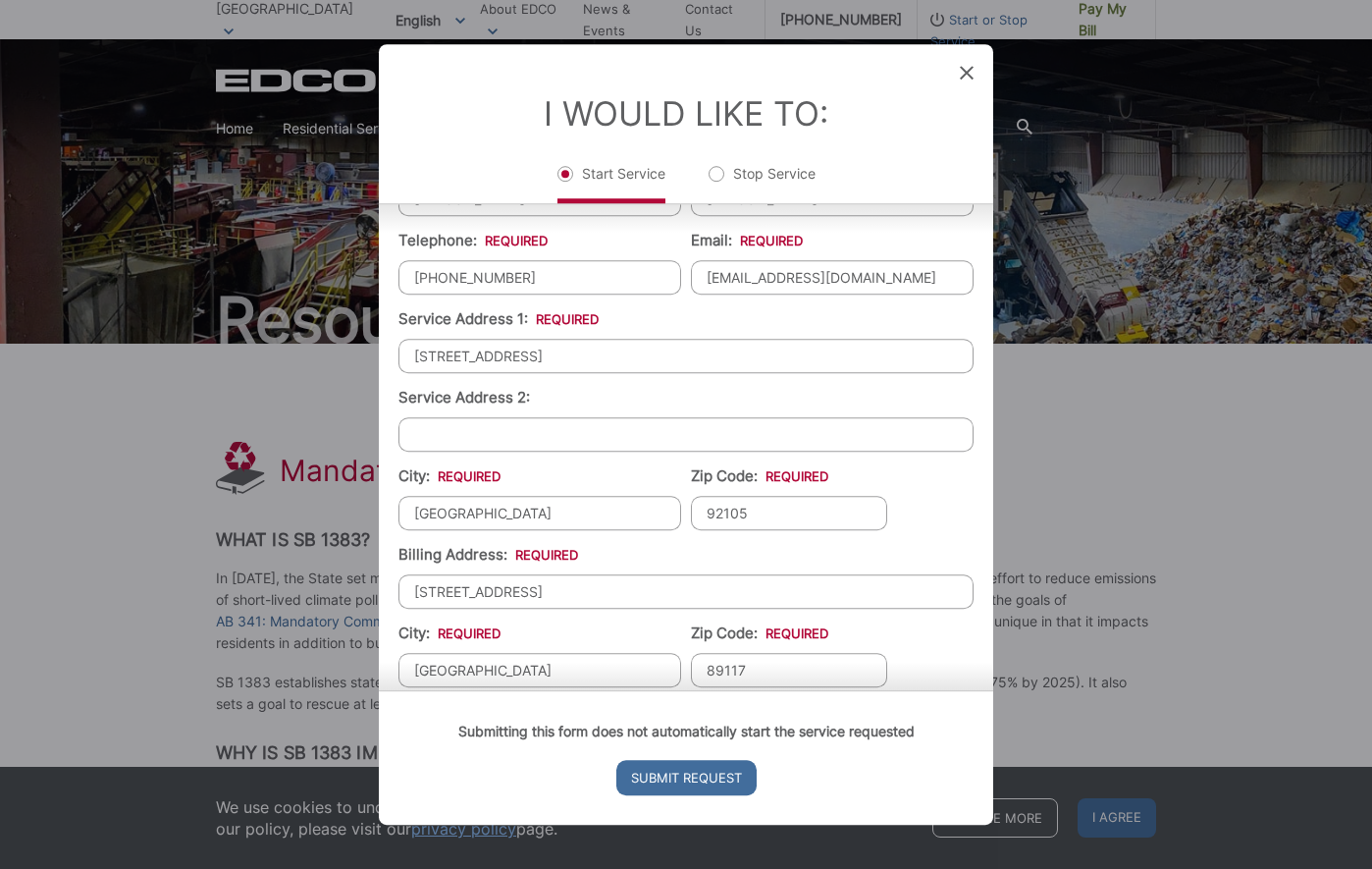
scroll to position [476, 0]
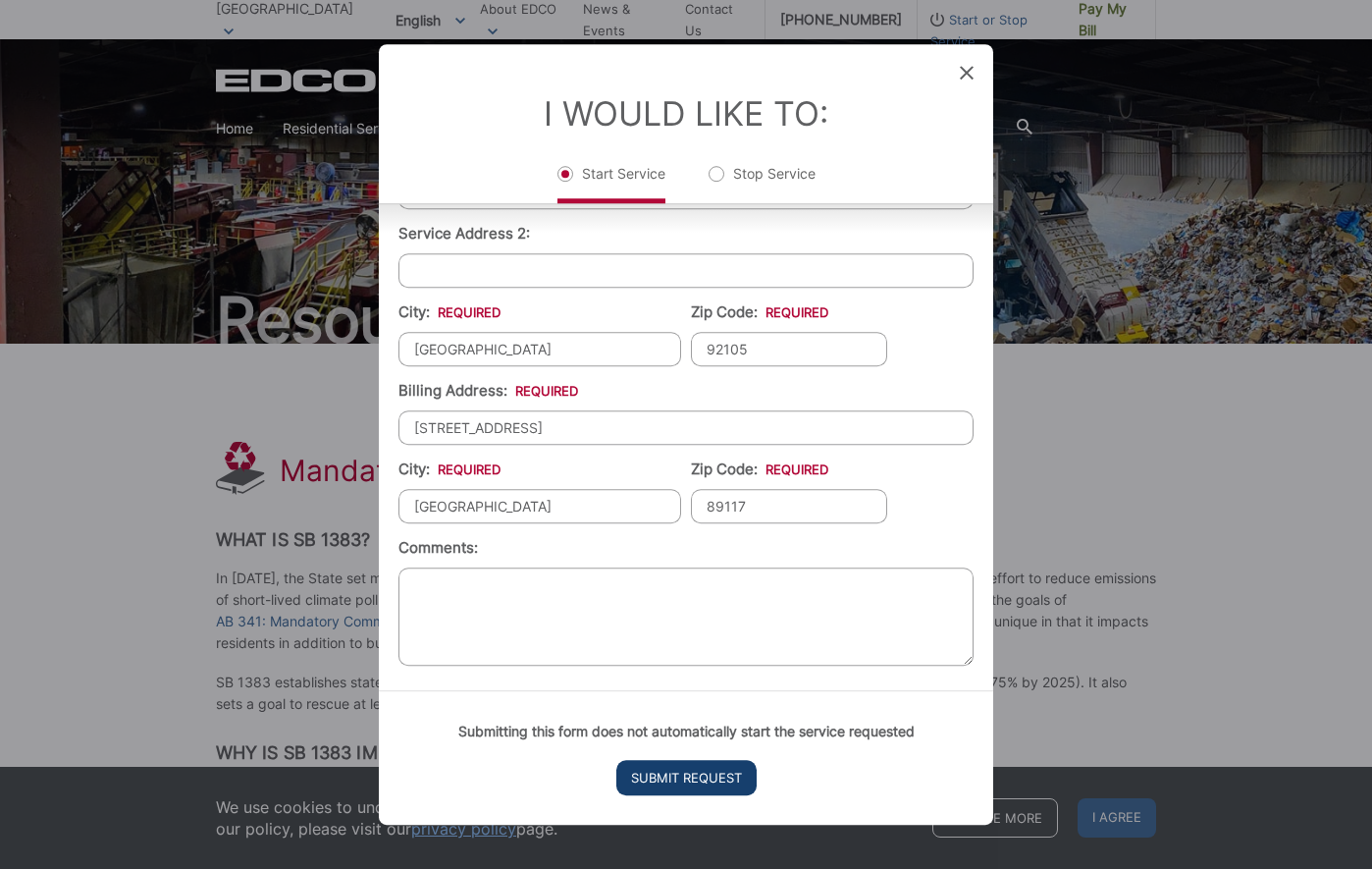
click at [658, 779] on input "Submit Request" at bounding box center [686, 778] width 140 height 36
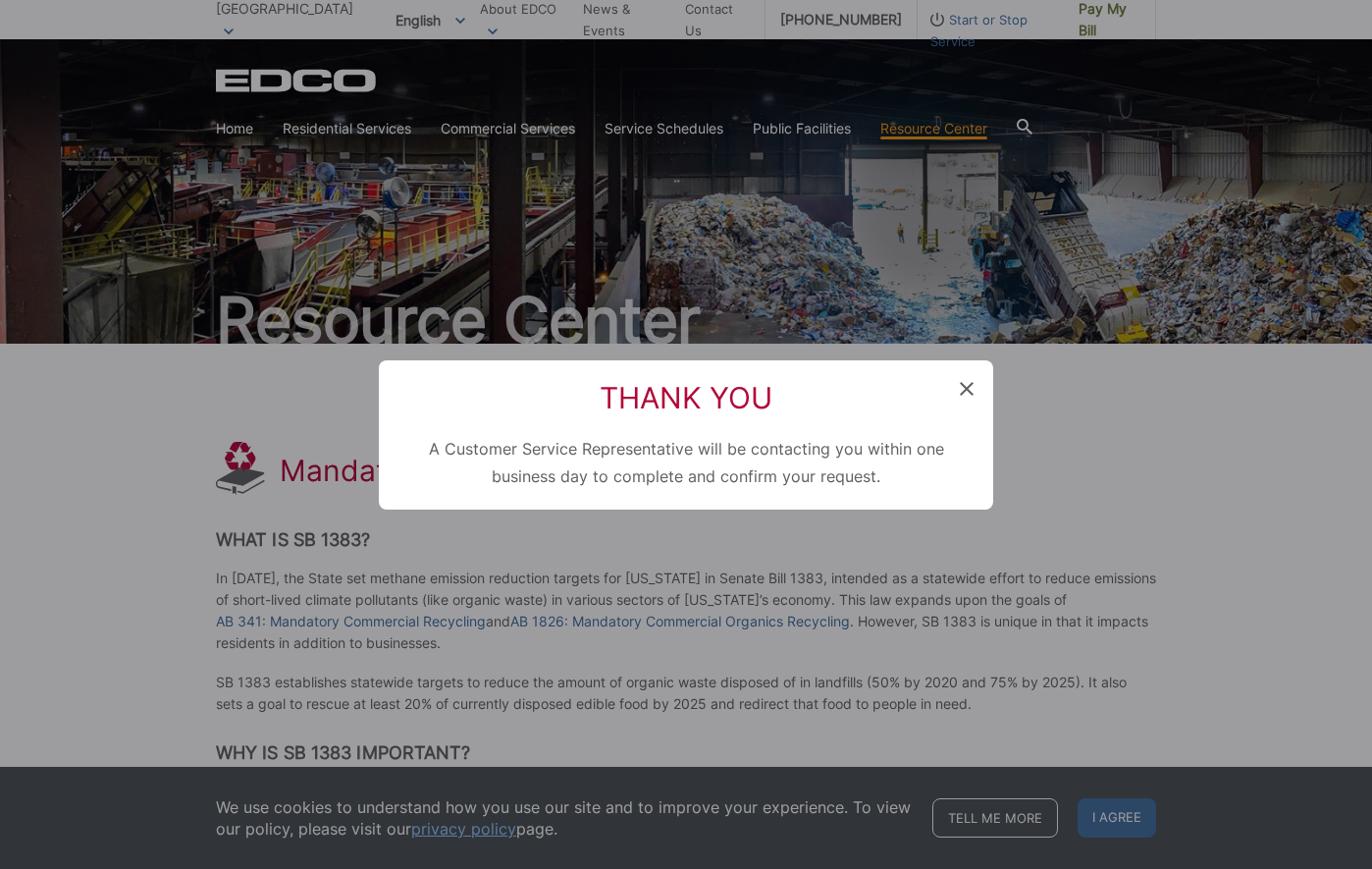
scroll to position [262, 0]
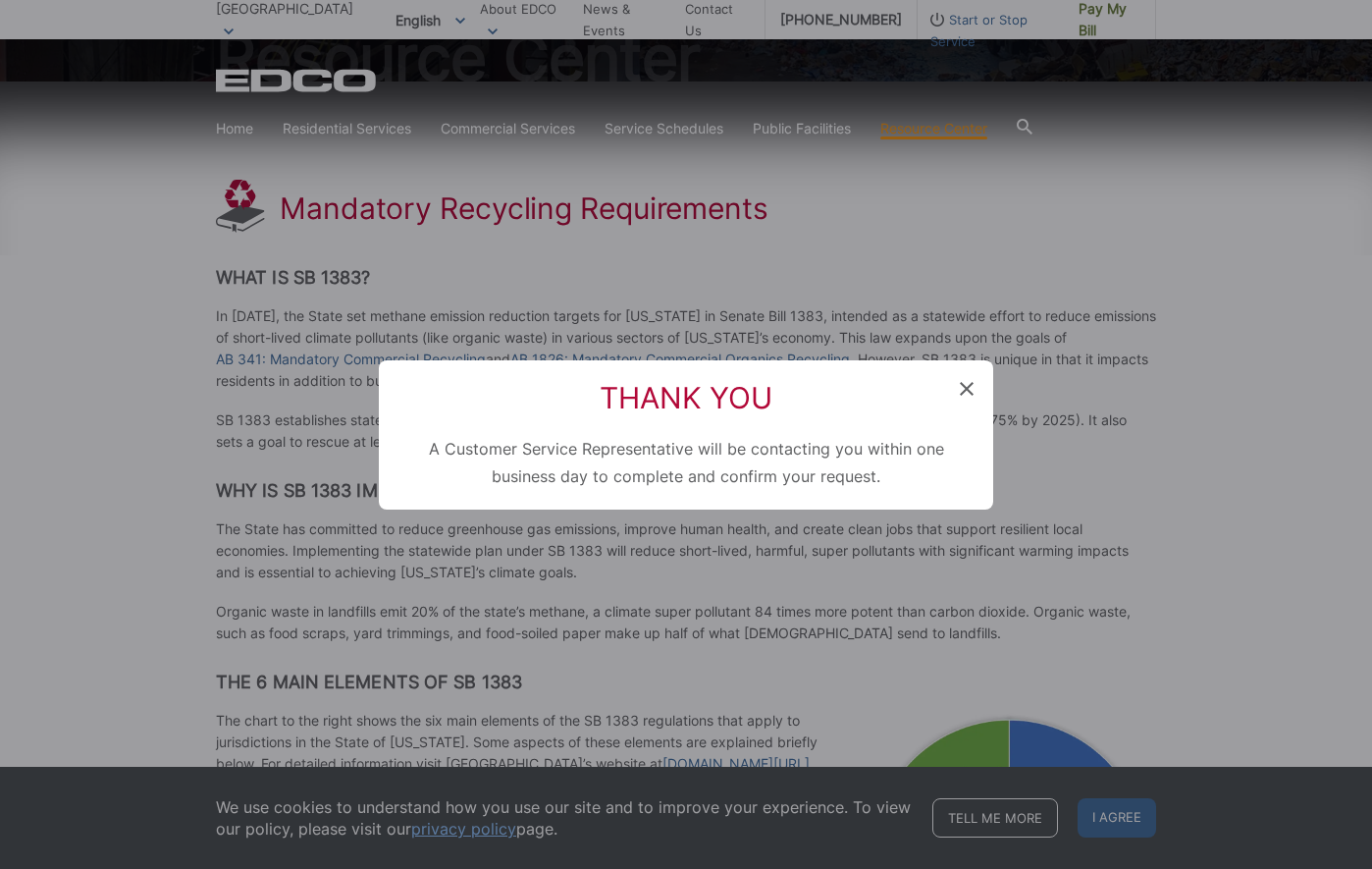
click at [959, 384] on h2 "Thank You" at bounding box center [686, 398] width 575 height 36
click at [967, 388] on icon at bounding box center [966, 389] width 14 height 14
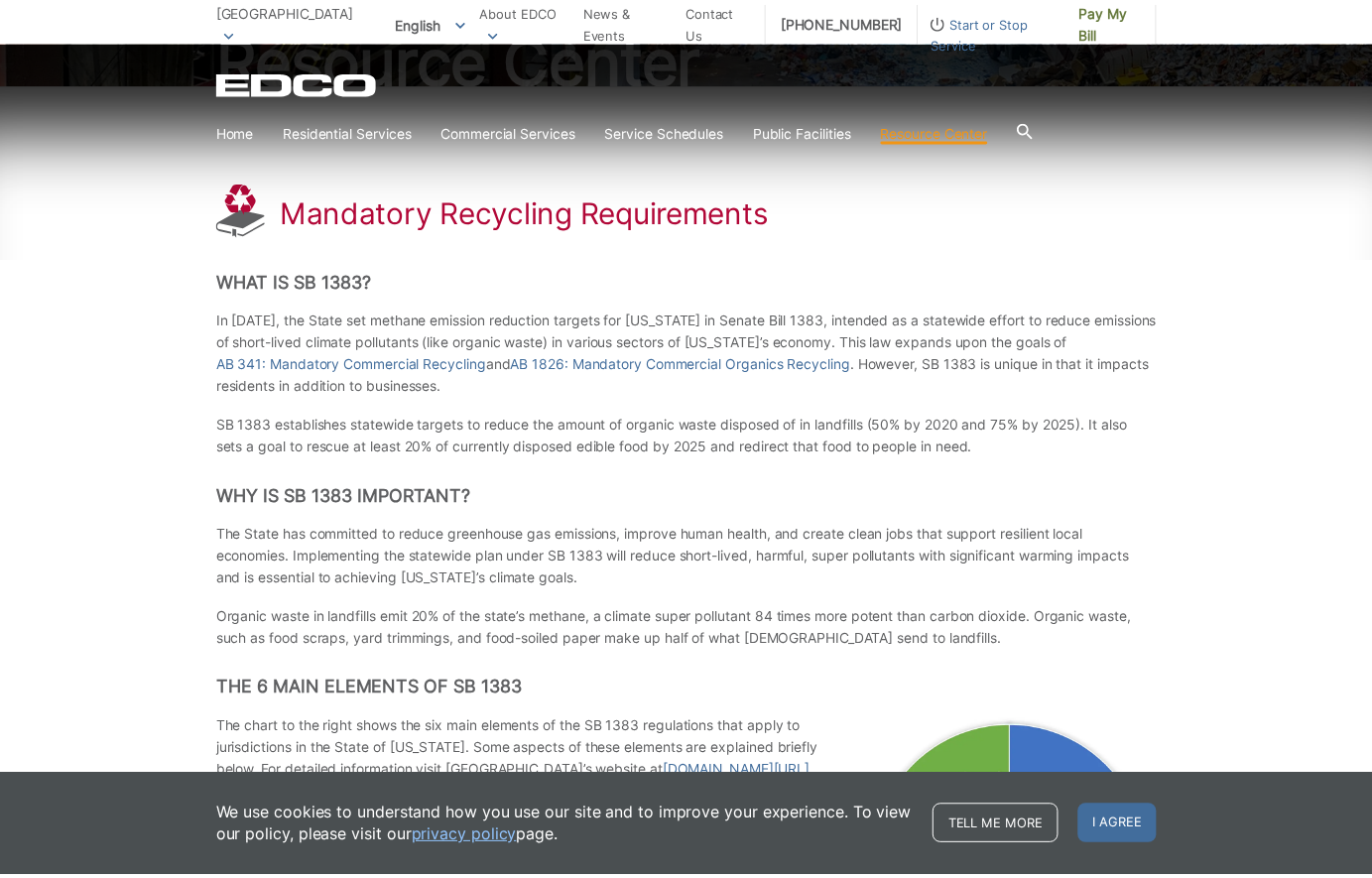
scroll to position [0, 0]
